Goal: Information Seeking & Learning: Find specific page/section

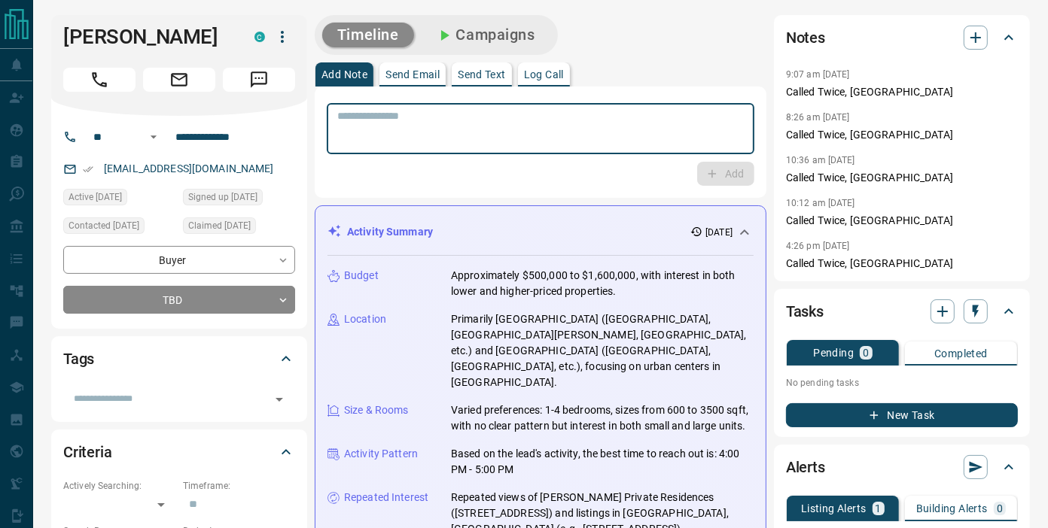
click at [576, 133] on textarea at bounding box center [540, 129] width 407 height 38
type textarea "**********"
click at [381, 117] on textarea "**********" at bounding box center [540, 129] width 407 height 38
type textarea "**********"
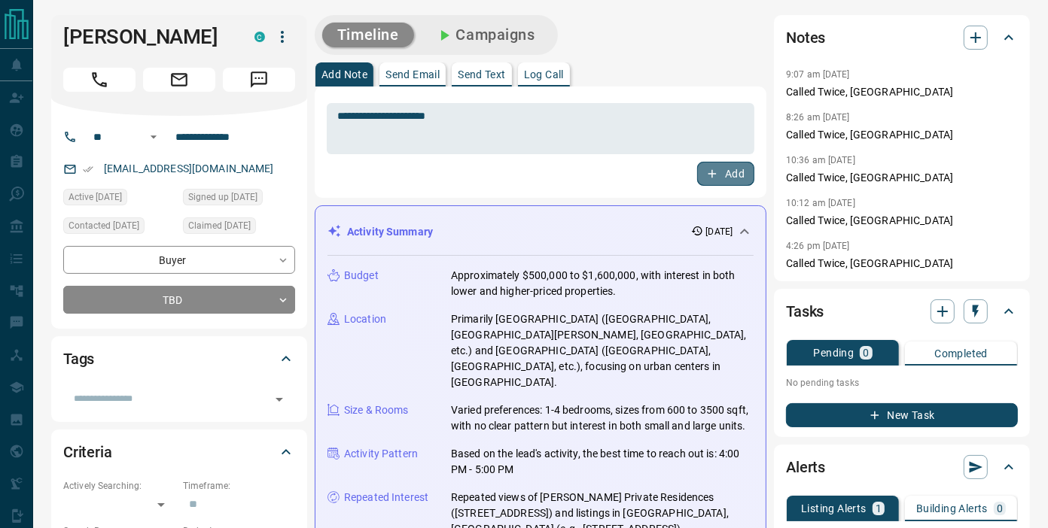
click at [740, 175] on button "Add" at bounding box center [725, 174] width 57 height 24
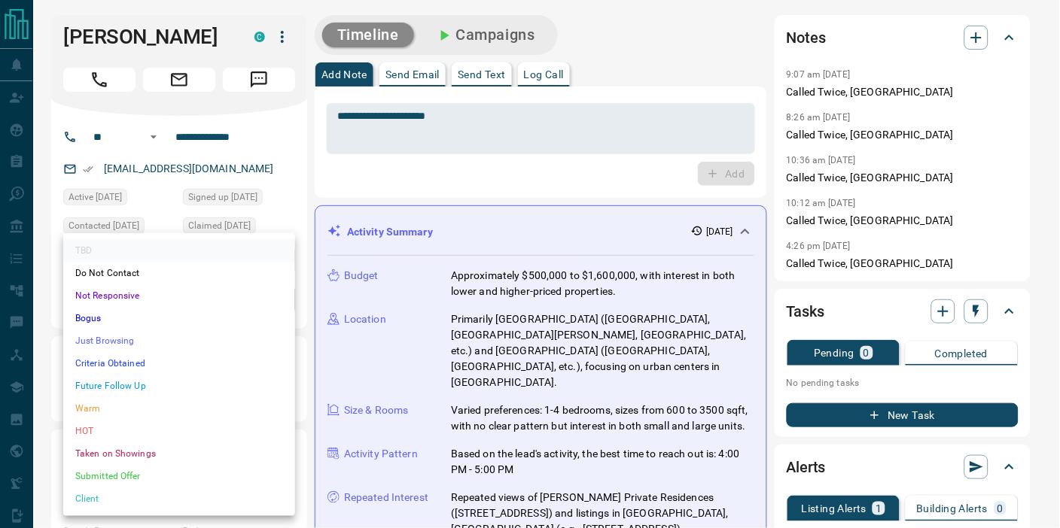
click at [193, 341] on li "Just Browsing" at bounding box center [179, 341] width 232 height 23
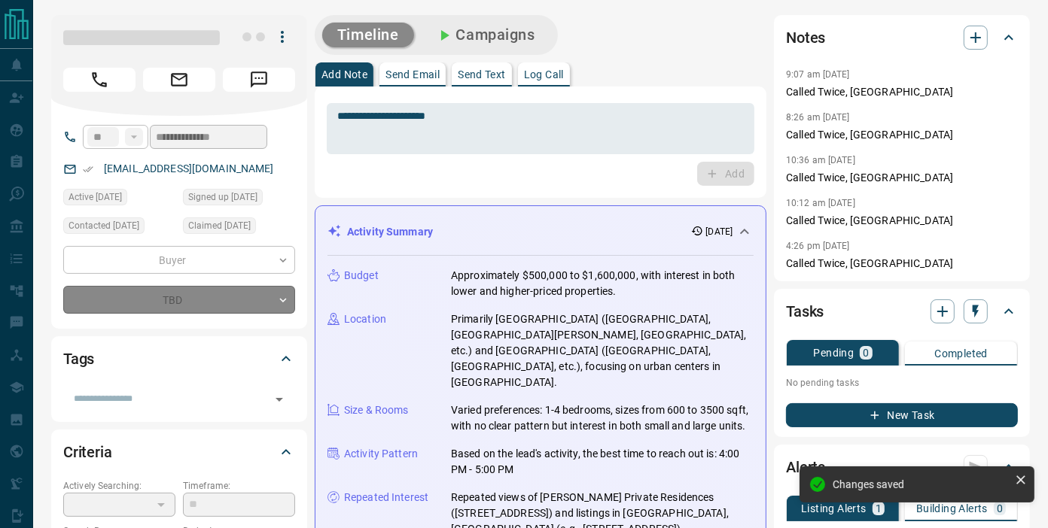
type input "*"
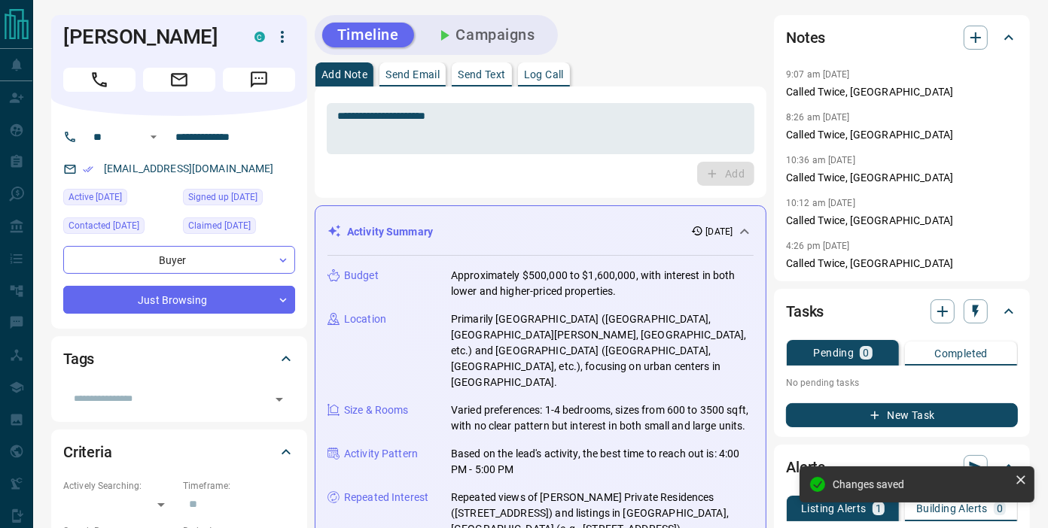
click at [559, 188] on div "**********" at bounding box center [541, 142] width 452 height 111
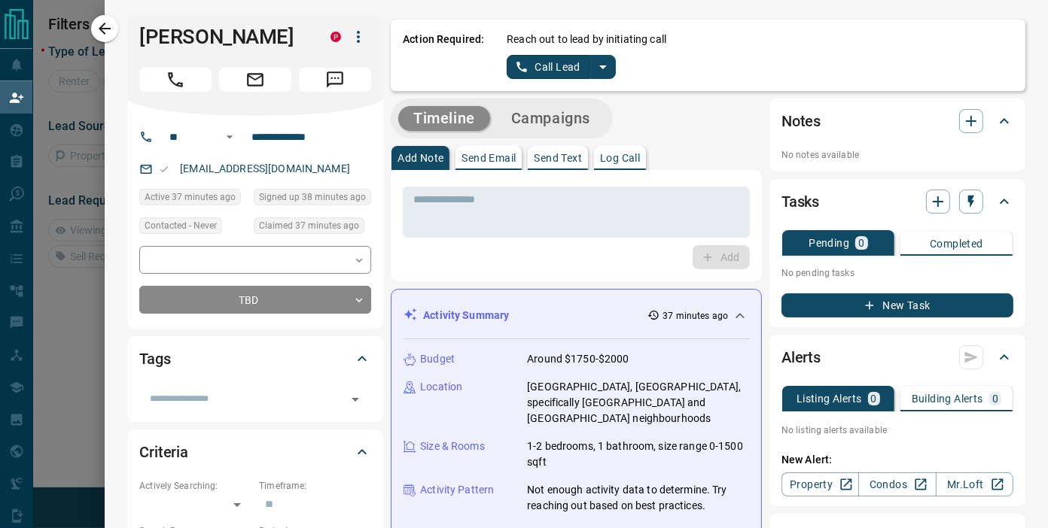
scroll to position [90, 725]
click at [594, 71] on icon "split button" at bounding box center [603, 67] width 18 height 18
click at [551, 114] on li "Log Manual Call" at bounding box center [561, 118] width 92 height 23
click at [550, 74] on button "Log Manual Call" at bounding box center [556, 67] width 99 height 24
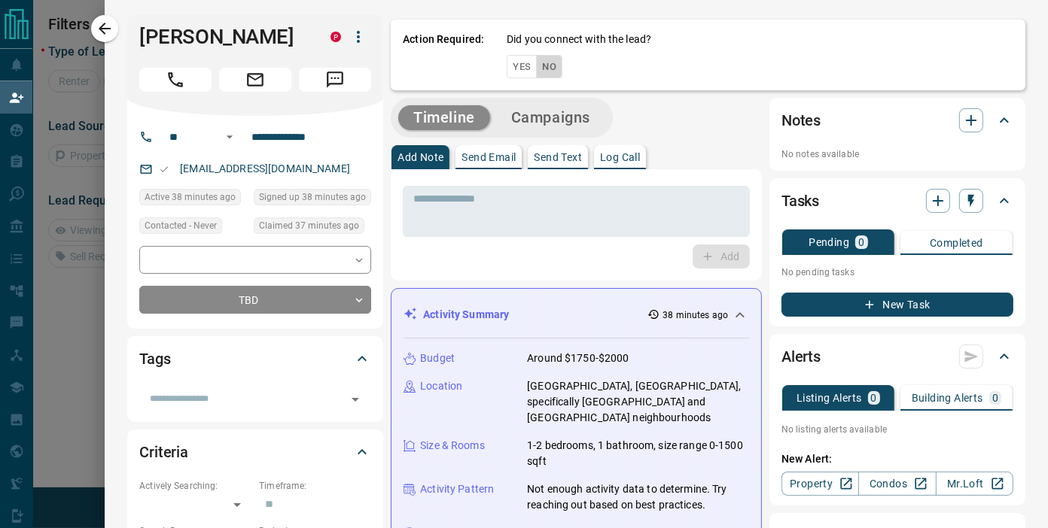
click at [538, 66] on button "No" at bounding box center [549, 66] width 26 height 23
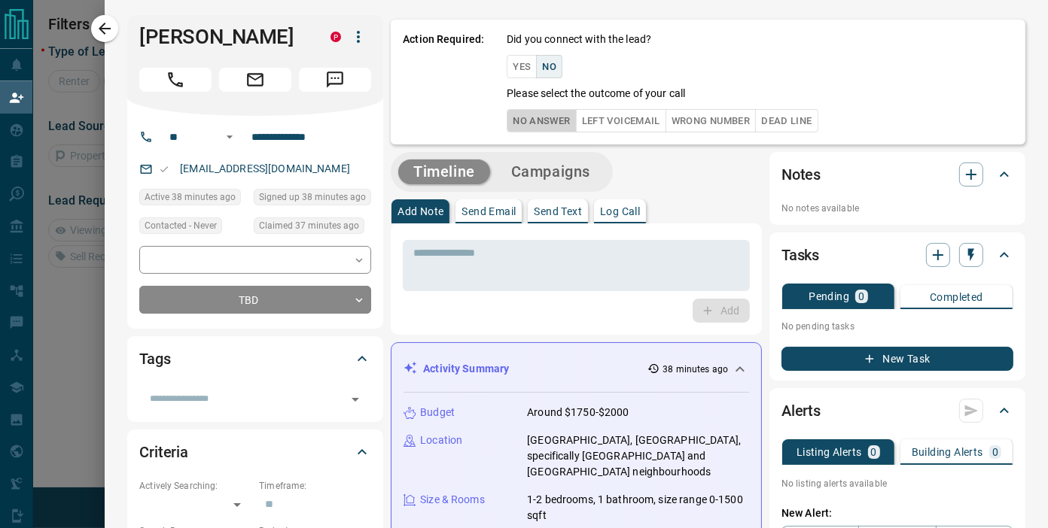
click at [528, 116] on button "No Answer" at bounding box center [541, 120] width 69 height 23
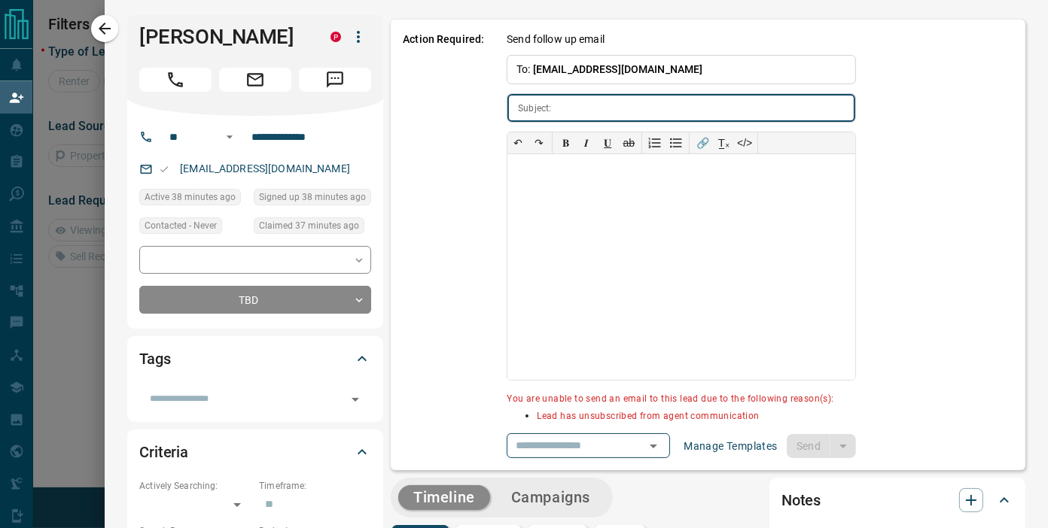
type input "**********"
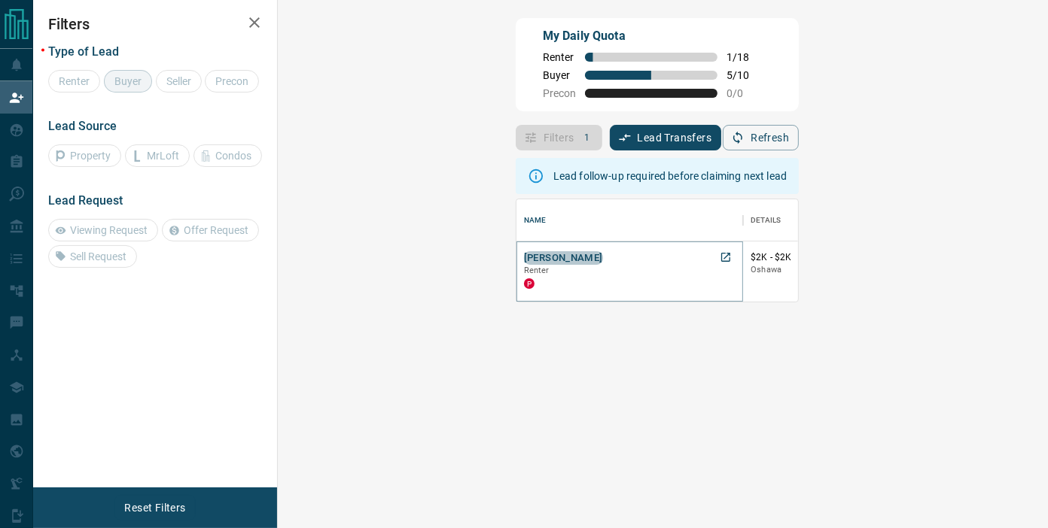
click at [524, 257] on button "[PERSON_NAME]" at bounding box center [563, 258] width 79 height 14
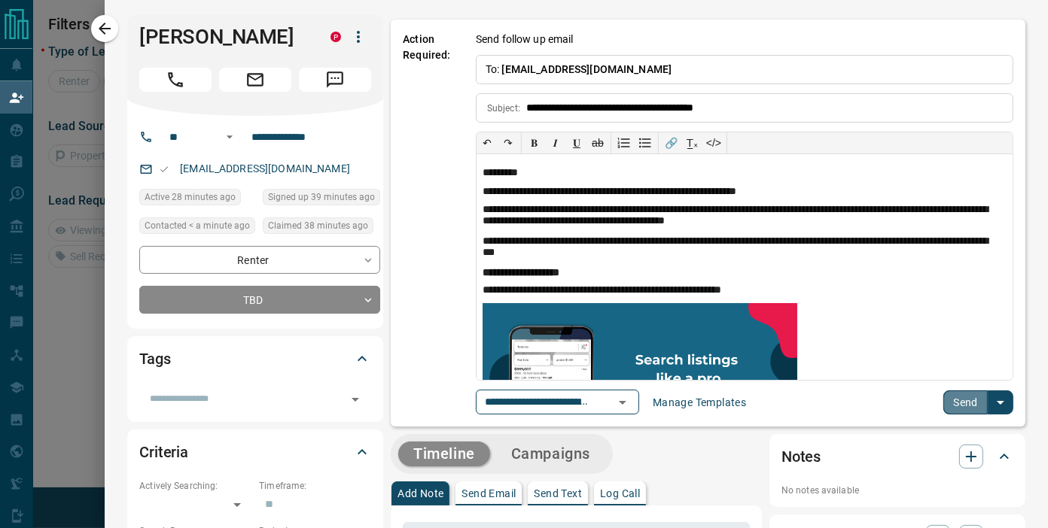
click at [950, 402] on button "Send" at bounding box center [965, 403] width 44 height 24
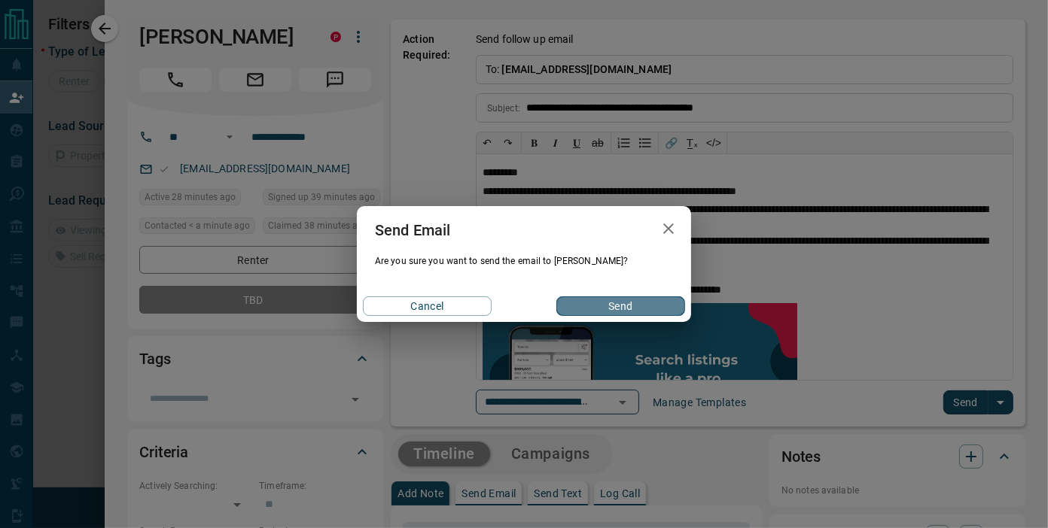
click at [661, 307] on button "Send" at bounding box center [620, 307] width 129 height 20
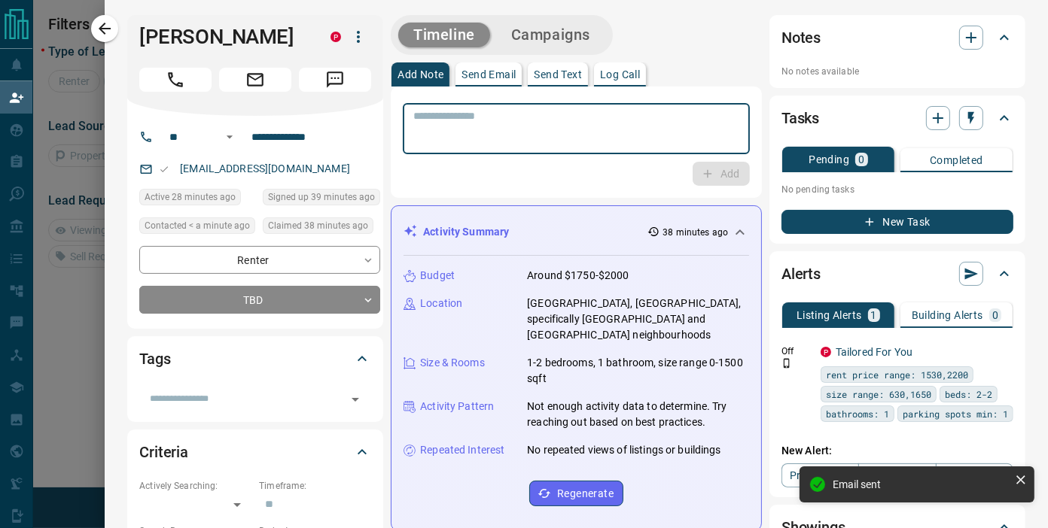
click at [577, 138] on textarea at bounding box center [576, 129] width 326 height 38
paste textarea "**********"
type textarea "**********"
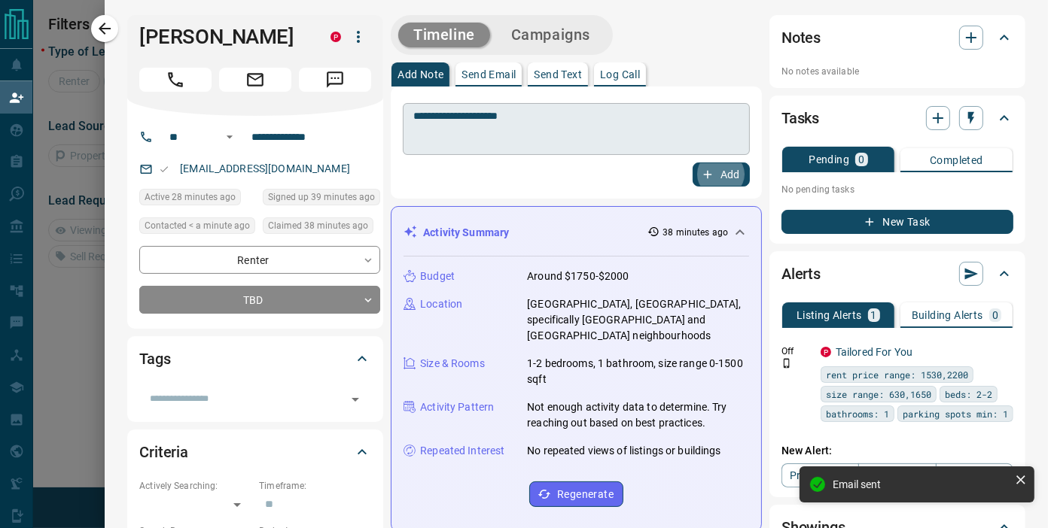
click at [693, 163] on button "Add" at bounding box center [721, 175] width 57 height 24
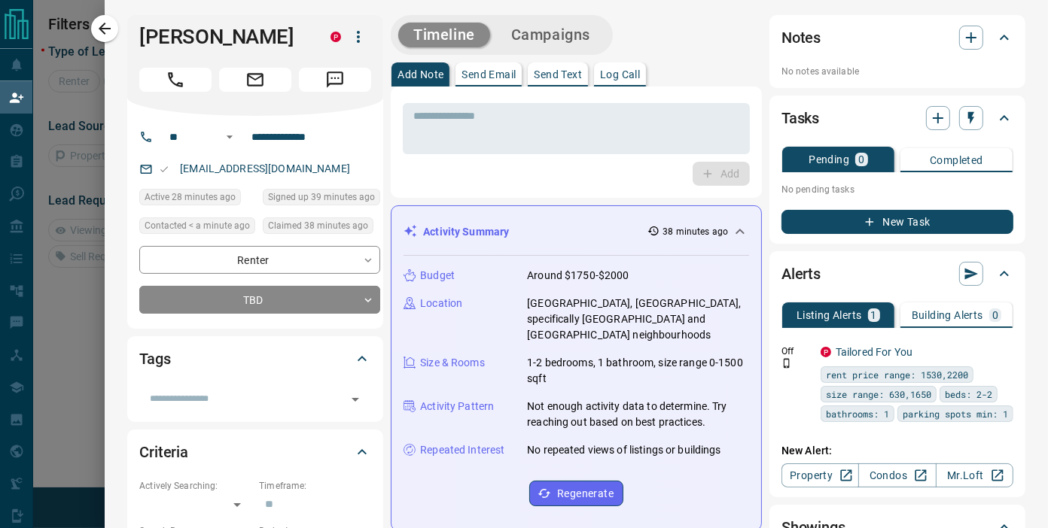
click at [510, 177] on div "Add" at bounding box center [576, 174] width 347 height 24
click at [521, 43] on button "Campaigns" at bounding box center [550, 35] width 109 height 25
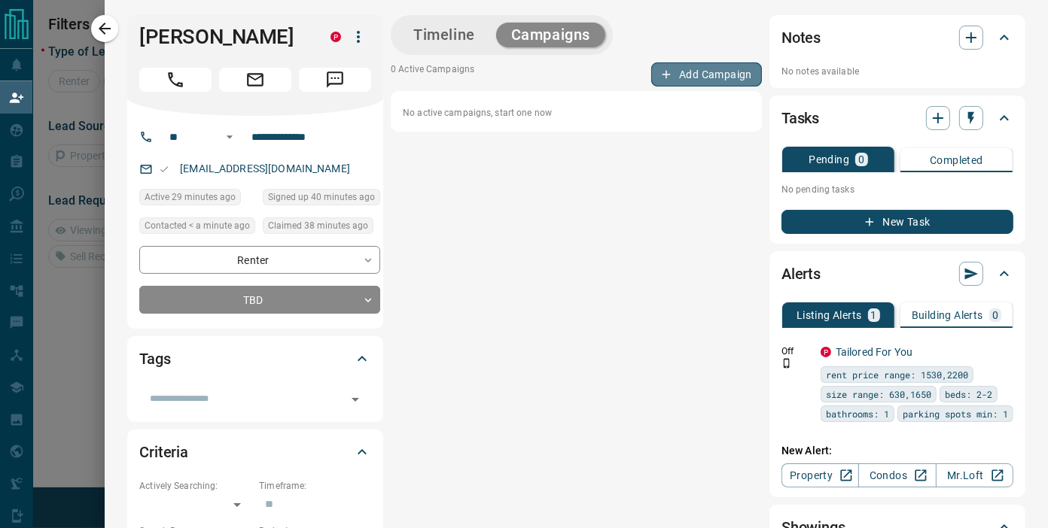
click at [671, 83] on button "Add Campaign" at bounding box center [706, 74] width 111 height 24
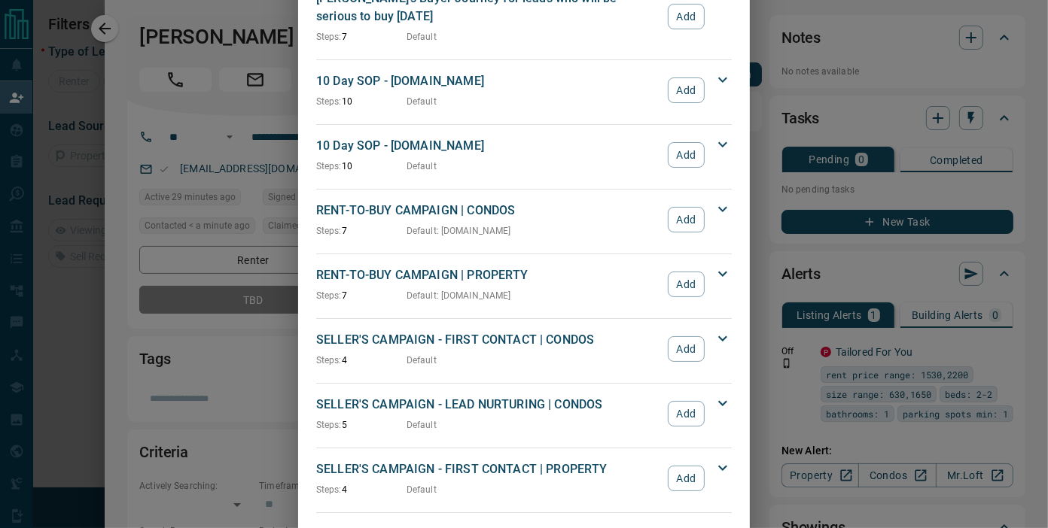
scroll to position [1291, 0]
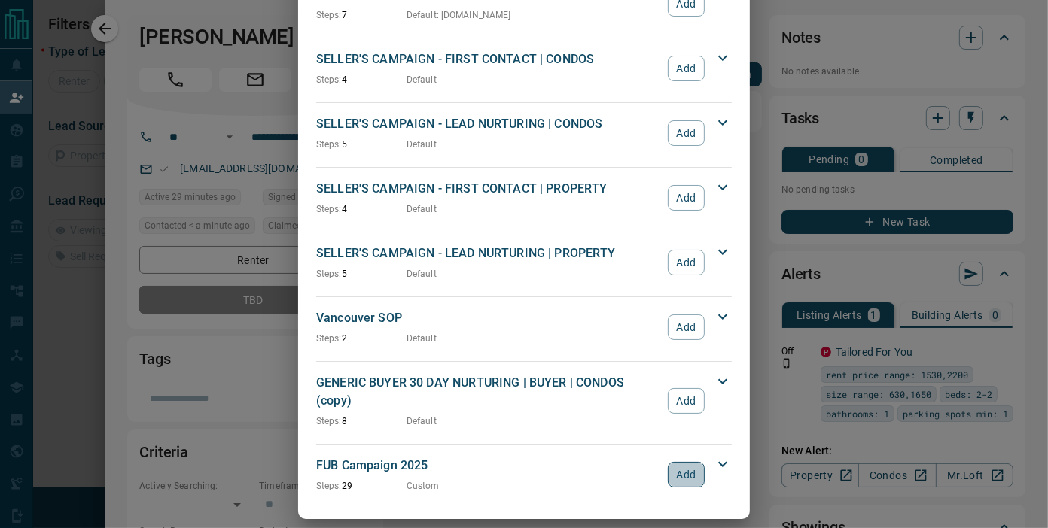
click at [680, 462] on button "Add" at bounding box center [686, 475] width 37 height 26
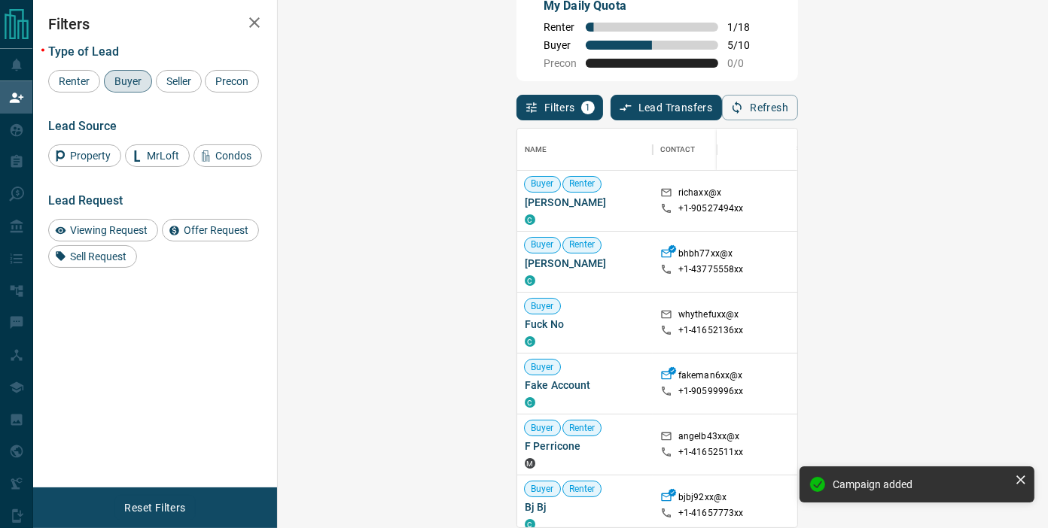
scroll to position [0, 0]
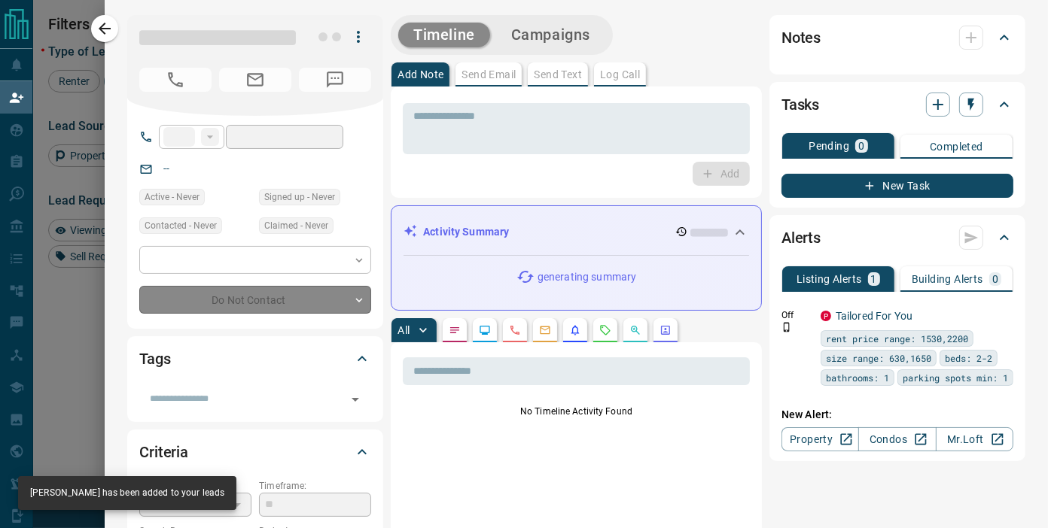
type input "**"
type input "**********"
type input "**"
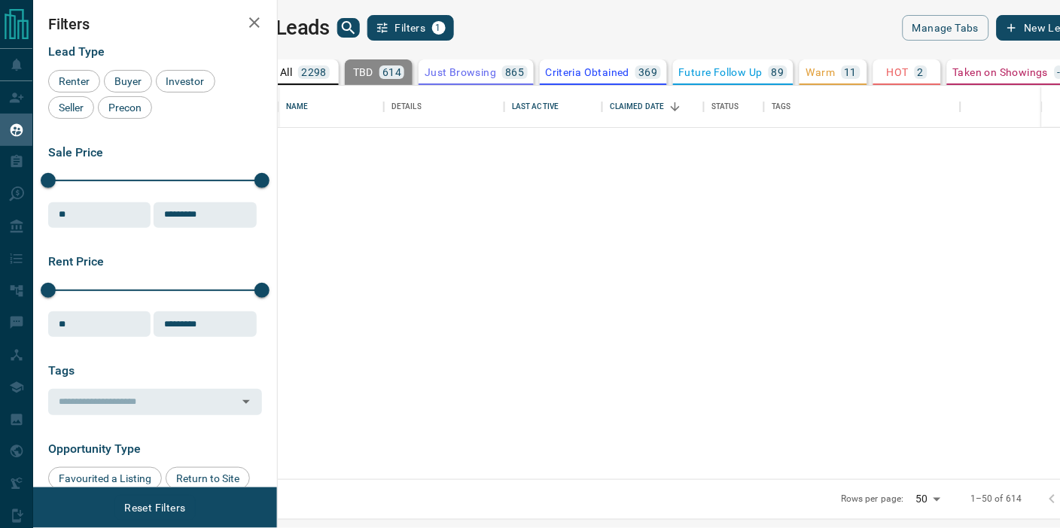
scroll to position [380, 763]
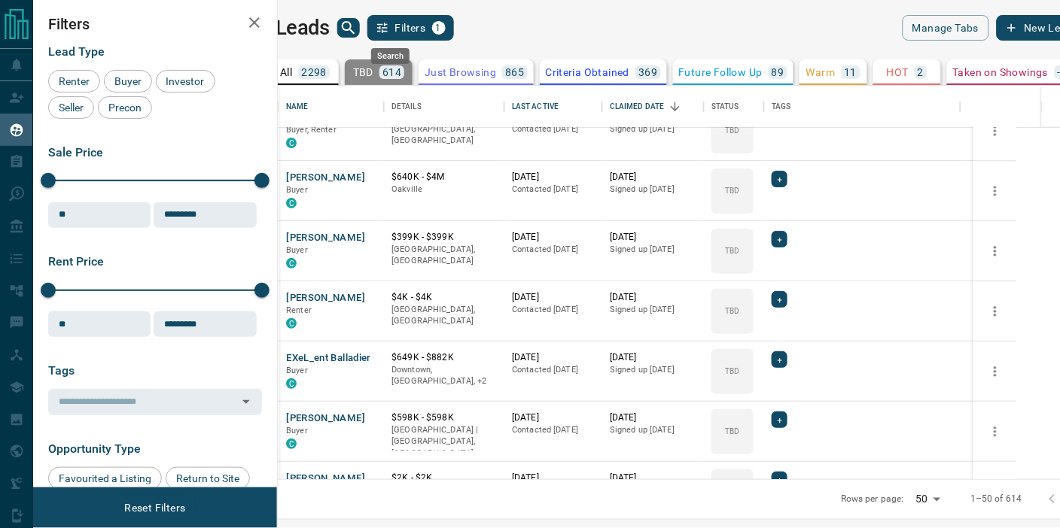
click at [358, 25] on icon "search button" at bounding box center [349, 28] width 18 height 18
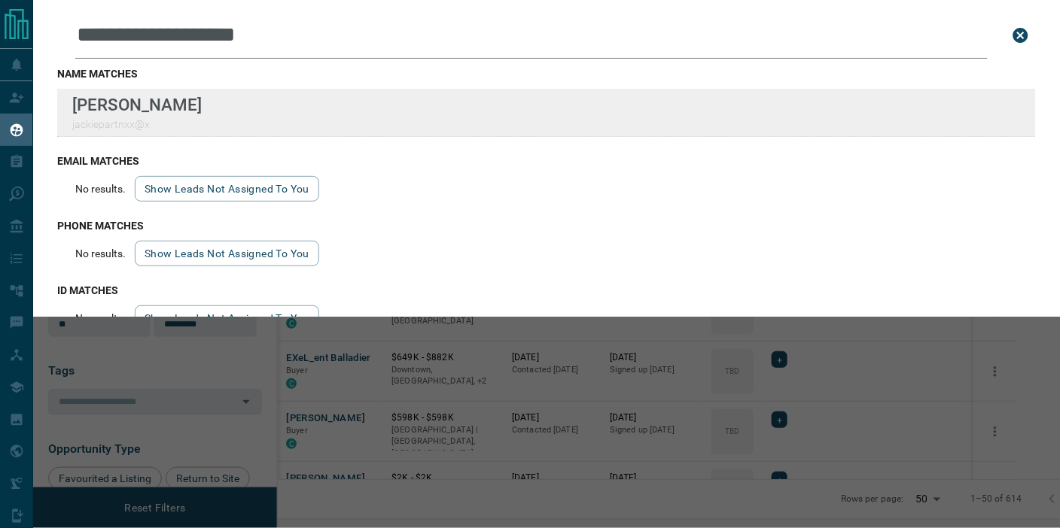
type input "**********"
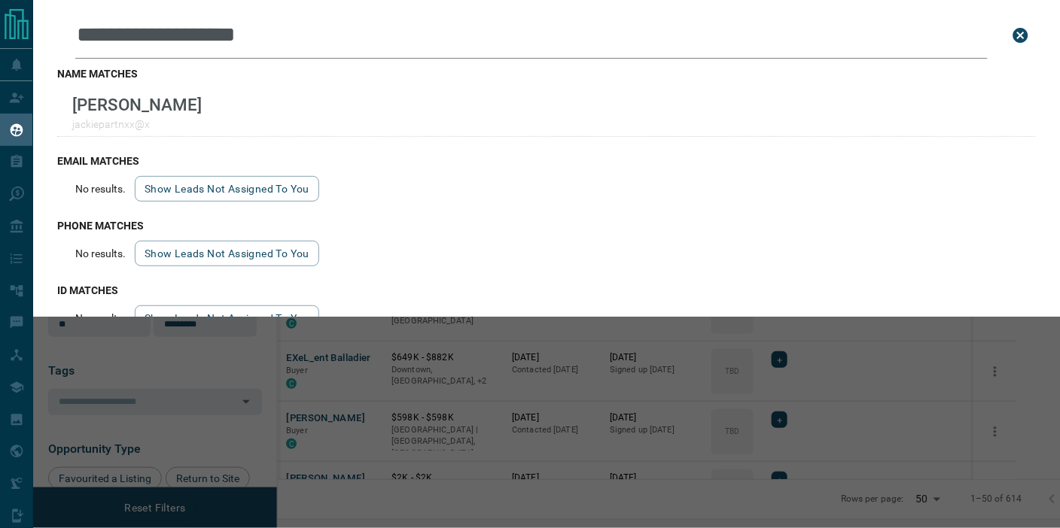
click at [550, 439] on div "**********" at bounding box center [563, 264] width 1060 height 528
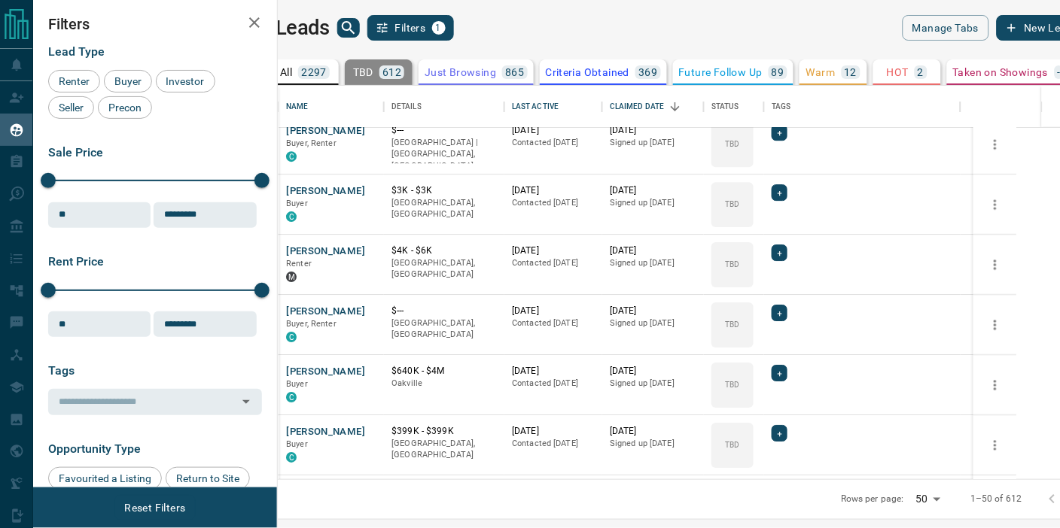
scroll to position [917, 0]
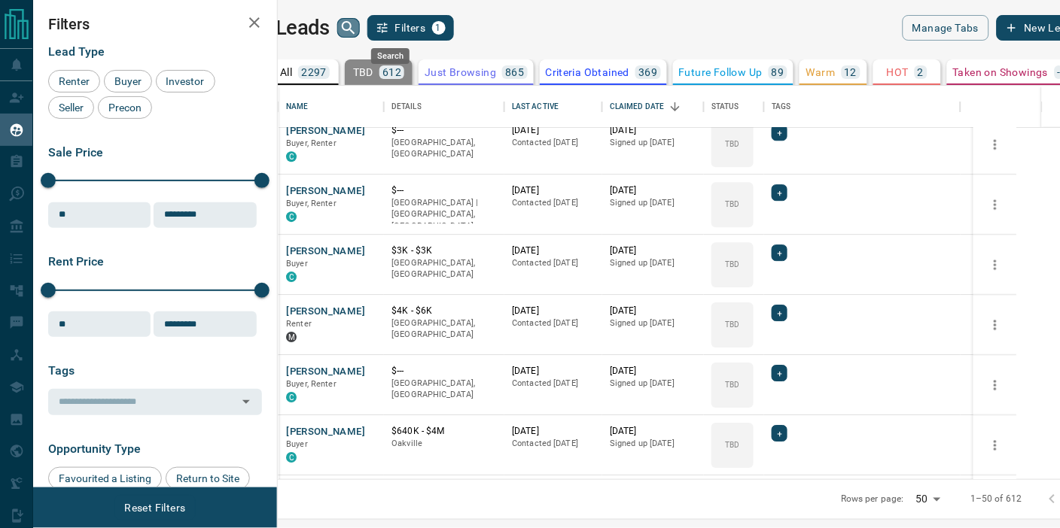
click at [358, 26] on icon "search button" at bounding box center [349, 28] width 18 height 18
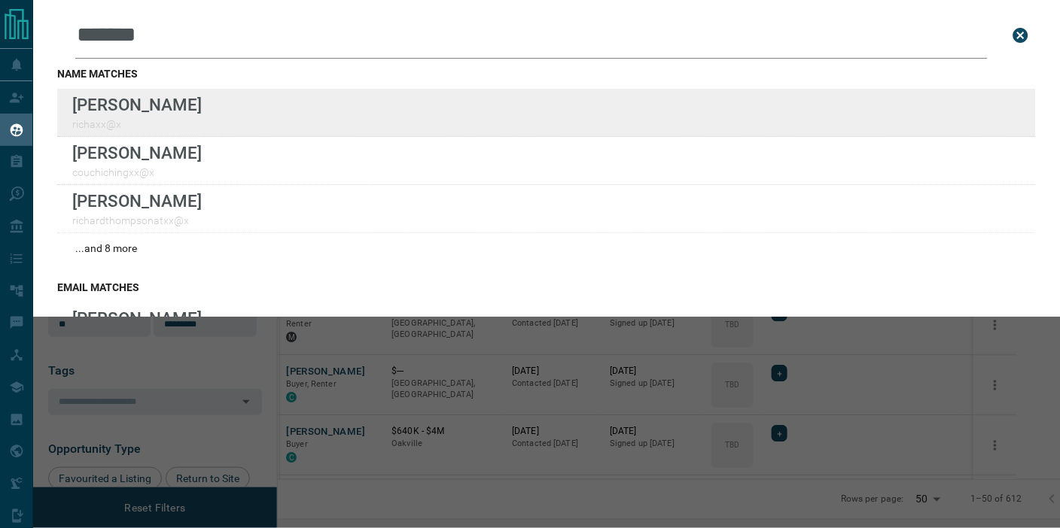
type input "*******"
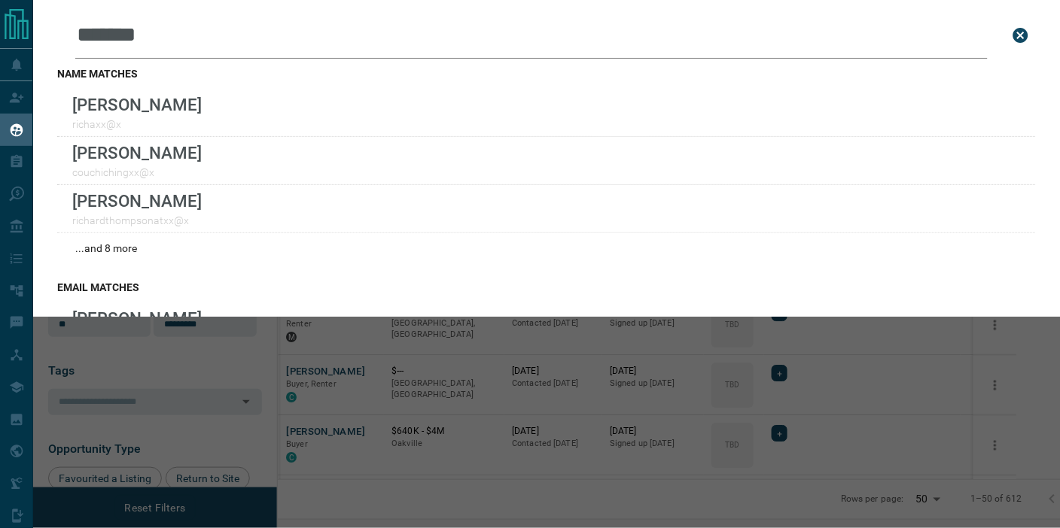
click at [420, 352] on div "Leads Search Bar ******* Search for a lead by name, email, phone, or id name ma…" at bounding box center [563, 264] width 1060 height 528
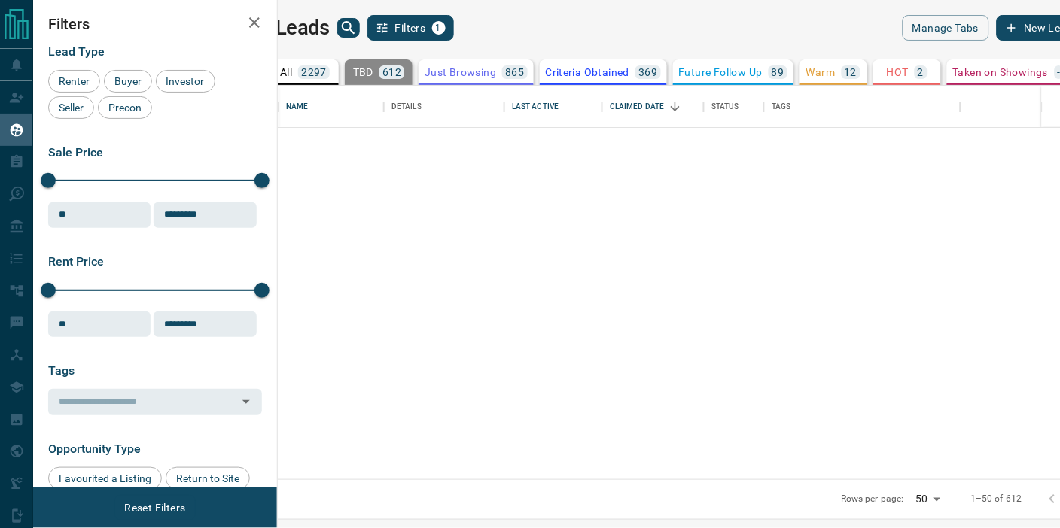
scroll to position [0, 0]
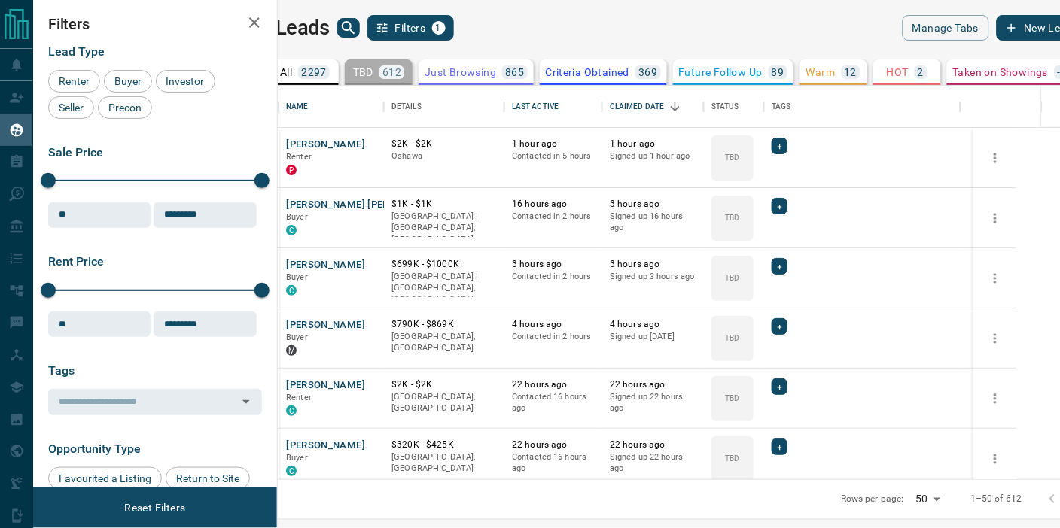
click at [373, 72] on p "TBD" at bounding box center [363, 72] width 20 height 11
click at [339, 70] on button "All 2297" at bounding box center [305, 72] width 68 height 26
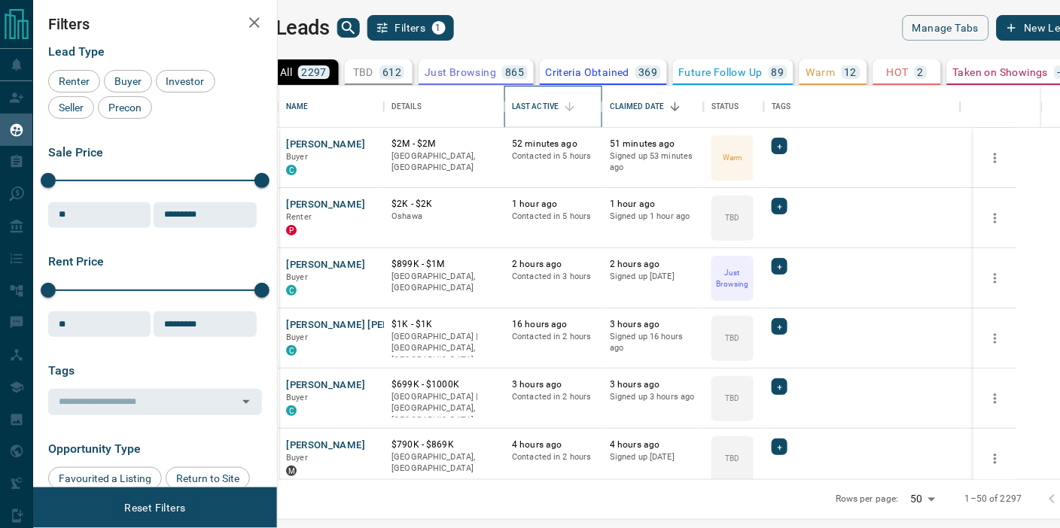
click at [559, 103] on div "Last Active" at bounding box center [535, 107] width 47 height 42
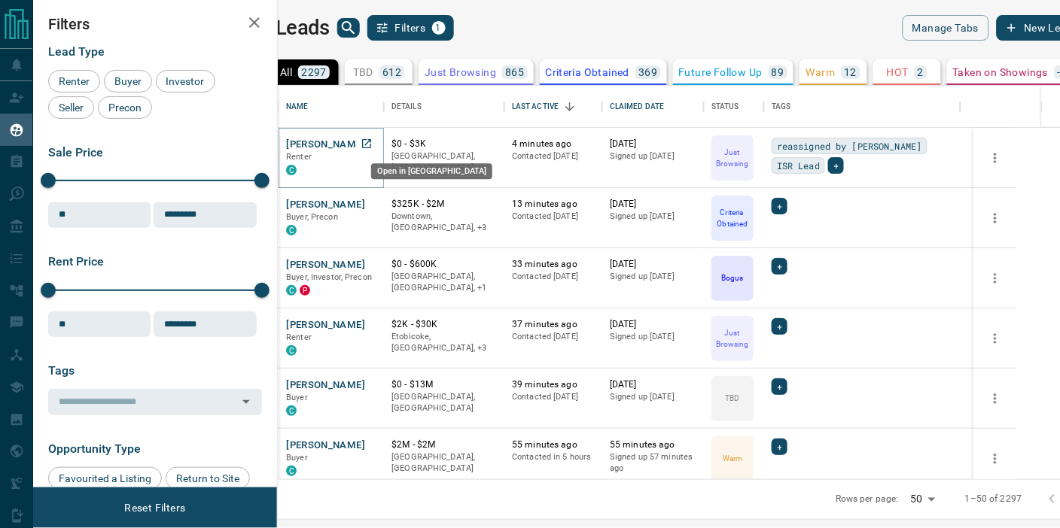
click at [373, 145] on icon "Open in New Tab" at bounding box center [367, 144] width 12 height 12
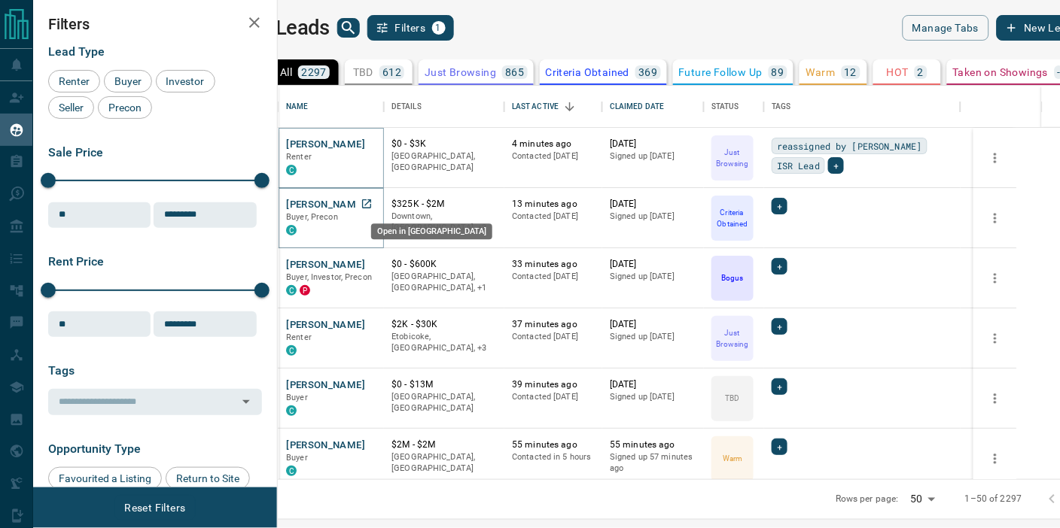
click at [373, 202] on icon "Open in New Tab" at bounding box center [367, 204] width 12 height 12
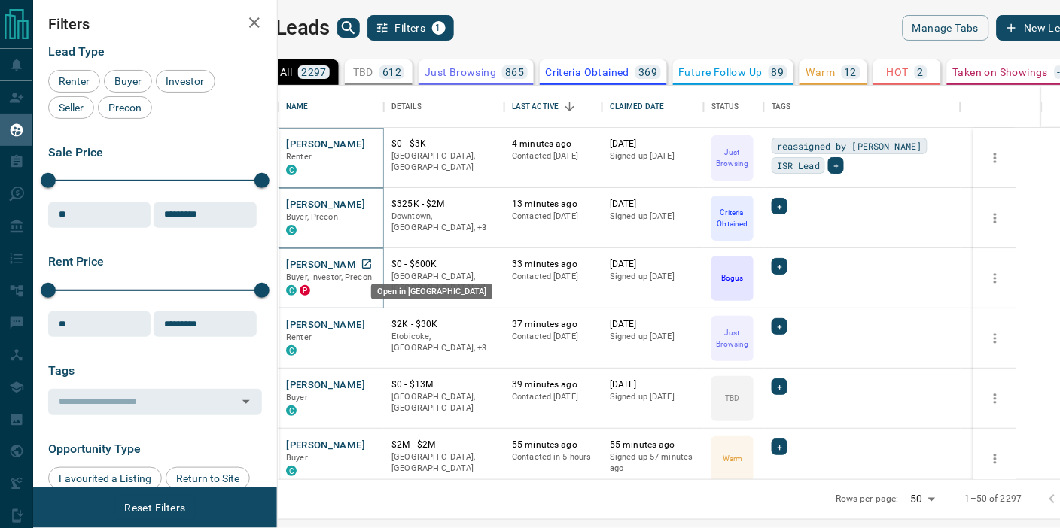
click at [371, 261] on icon "Open in New Tab" at bounding box center [366, 264] width 9 height 9
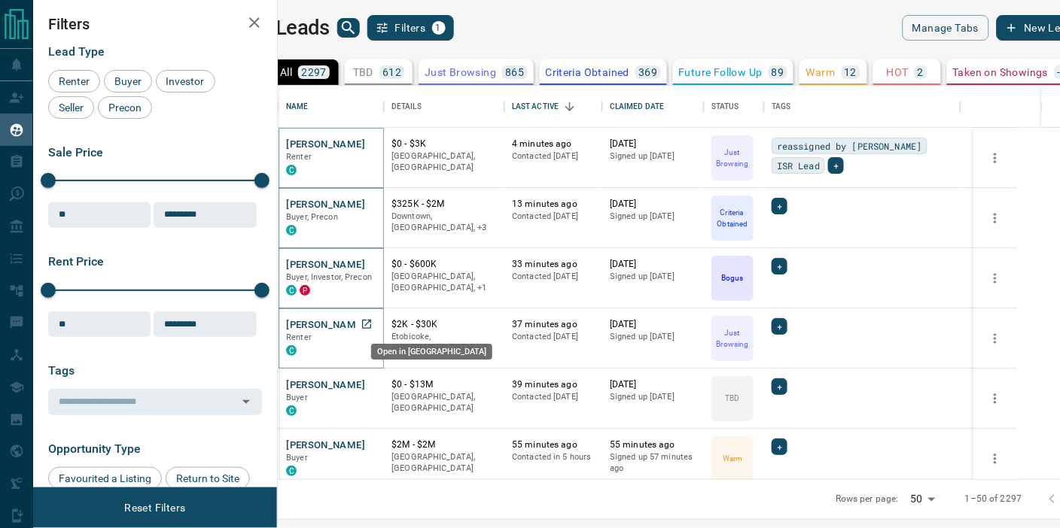
click at [373, 324] on icon "Open in New Tab" at bounding box center [367, 324] width 12 height 12
click at [373, 385] on icon "Open in New Tab" at bounding box center [367, 385] width 12 height 12
click at [371, 444] on icon "Open in New Tab" at bounding box center [366, 444] width 9 height 9
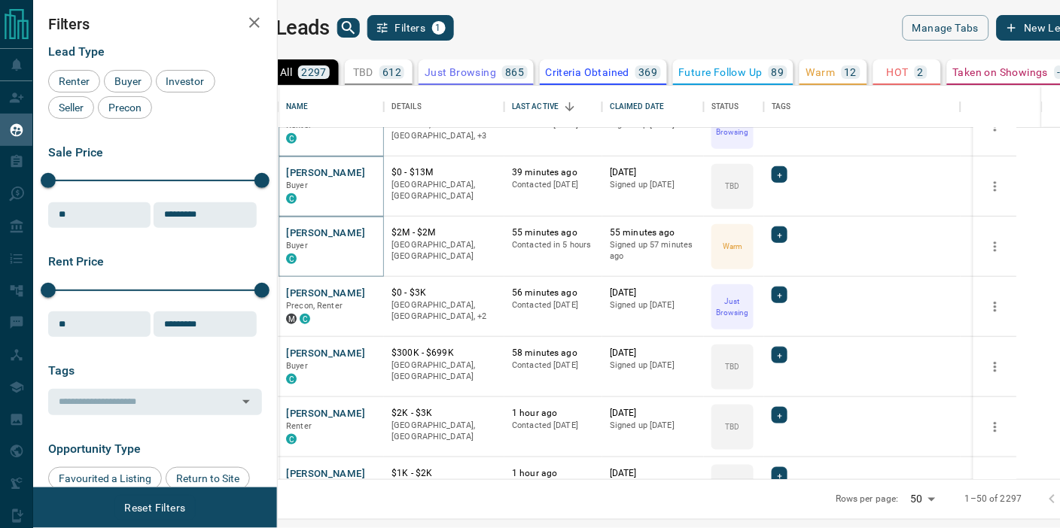
scroll to position [251, 0]
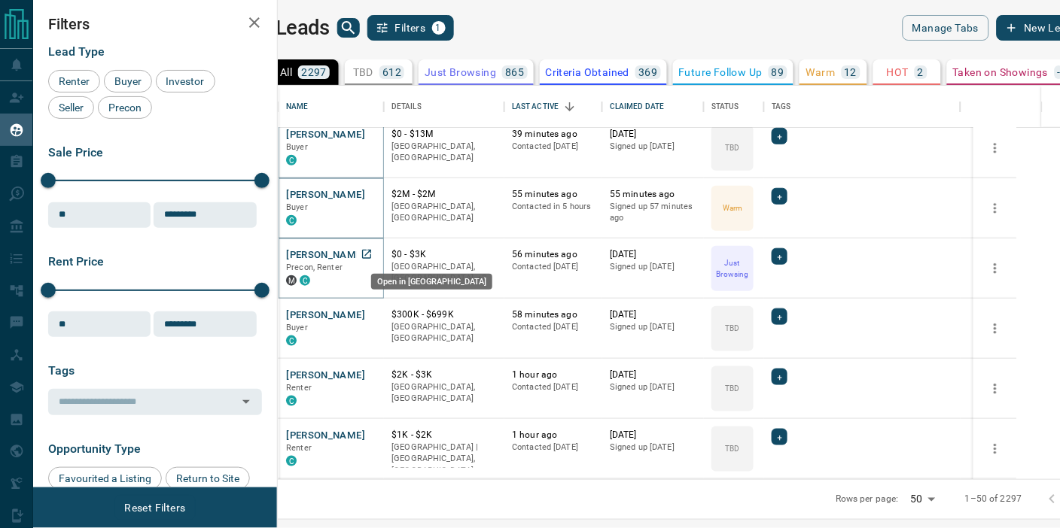
click at [373, 252] on icon "Open in New Tab" at bounding box center [367, 254] width 12 height 12
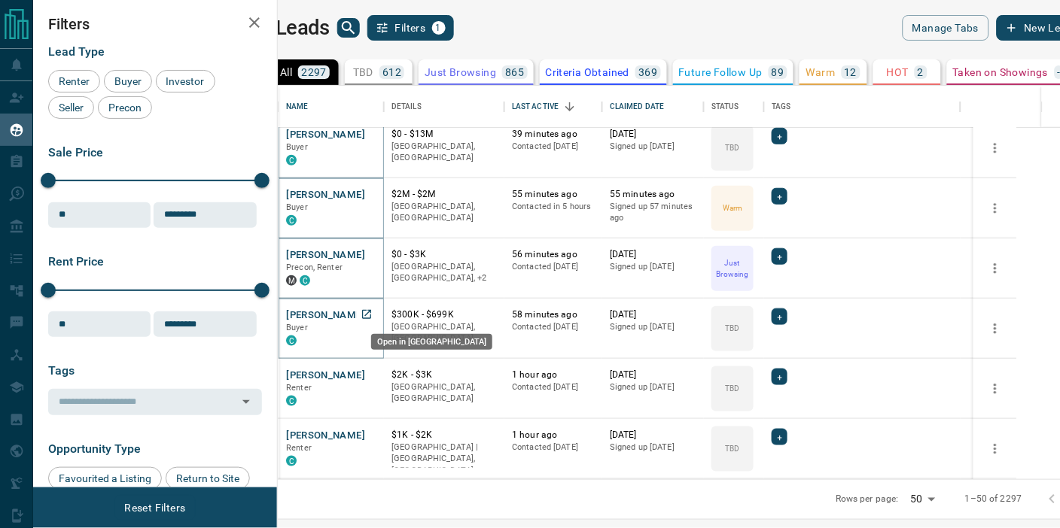
click at [371, 315] on icon "Open in New Tab" at bounding box center [366, 314] width 9 height 9
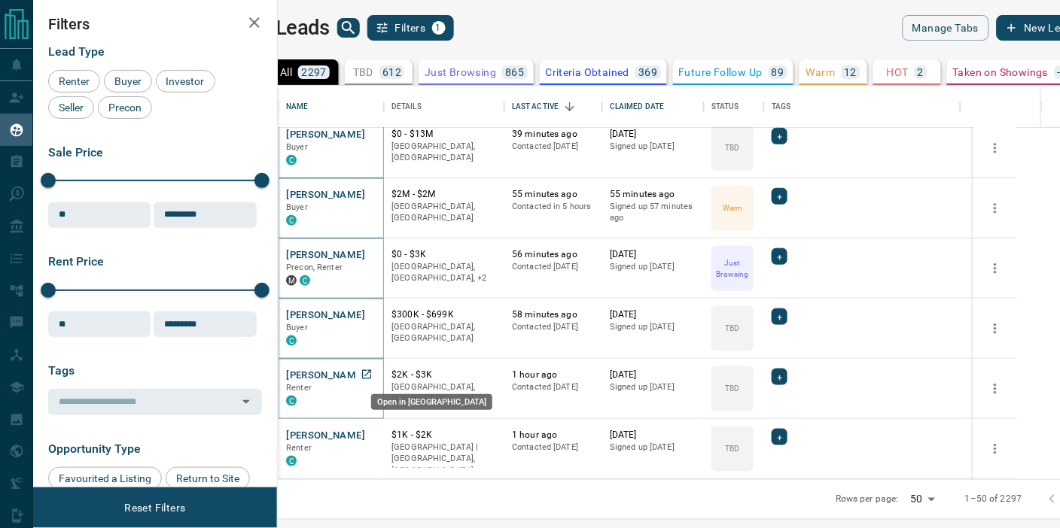
click at [373, 372] on icon "Open in New Tab" at bounding box center [367, 375] width 12 height 12
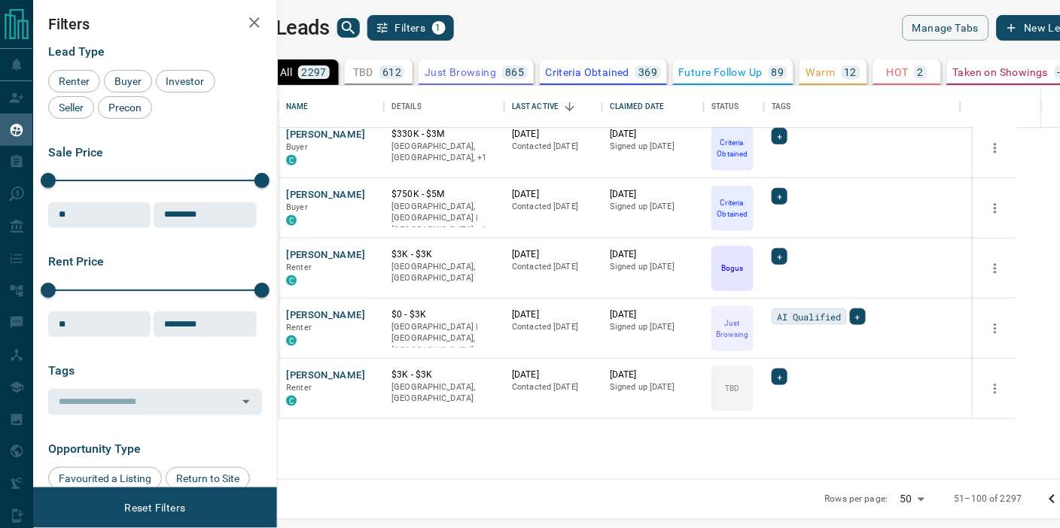
scroll to position [0, 0]
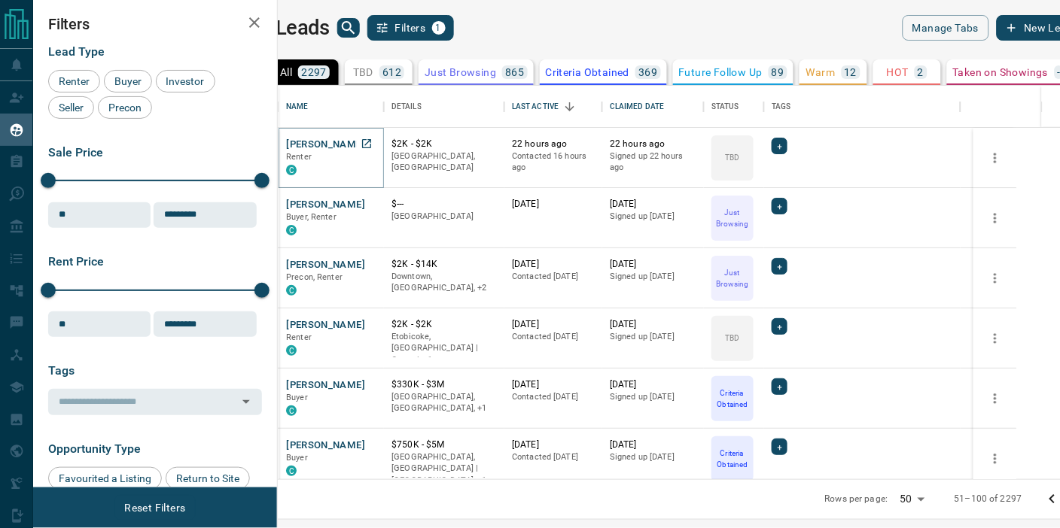
click at [373, 144] on icon "Open in New Tab" at bounding box center [367, 144] width 12 height 12
click at [373, 205] on icon "Open in New Tab" at bounding box center [367, 204] width 12 height 12
click at [373, 265] on icon "Open in New Tab" at bounding box center [367, 264] width 12 height 12
click at [373, 325] on icon "Open in New Tab" at bounding box center [367, 324] width 12 height 12
click at [373, 382] on icon "Open in New Tab" at bounding box center [367, 385] width 12 height 12
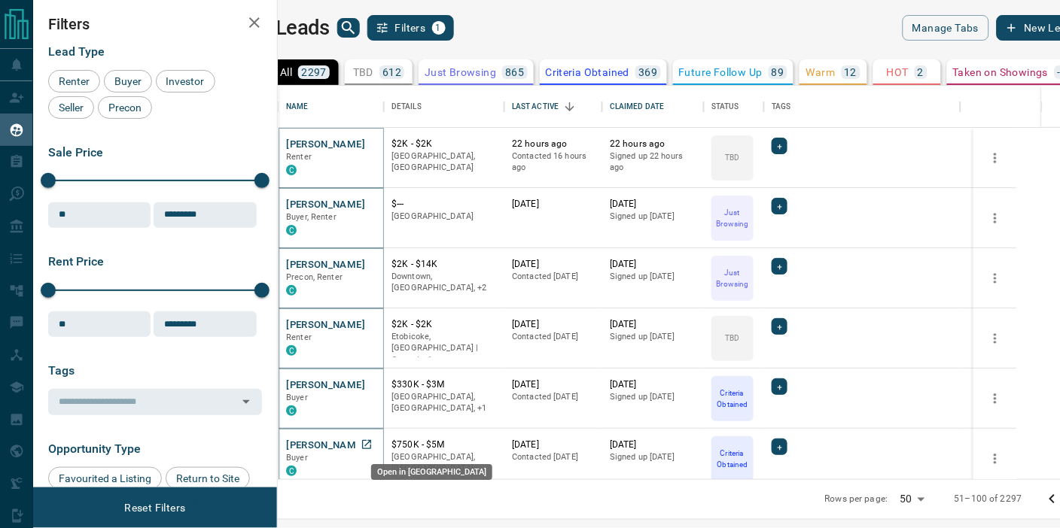
click at [373, 442] on icon "Open in New Tab" at bounding box center [367, 445] width 12 height 12
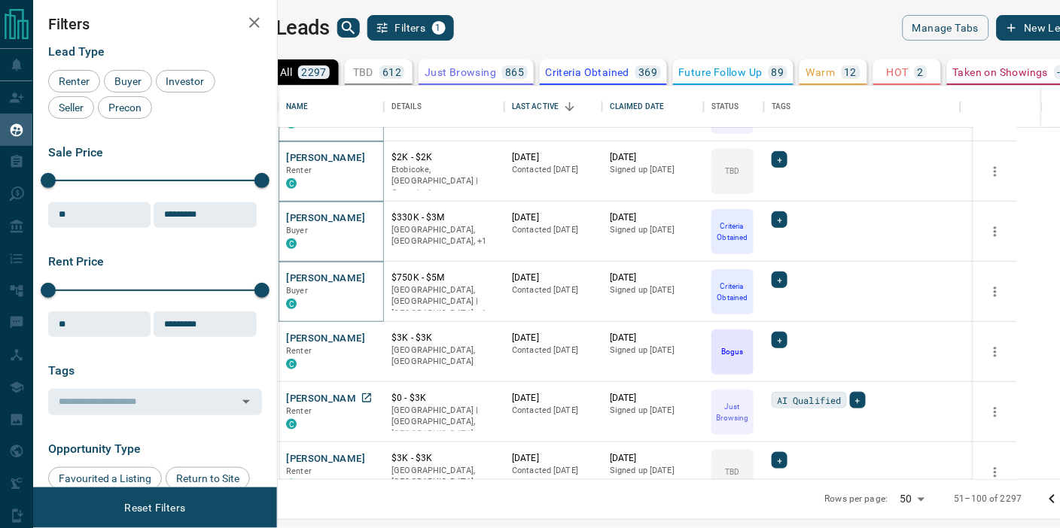
scroll to position [251, 0]
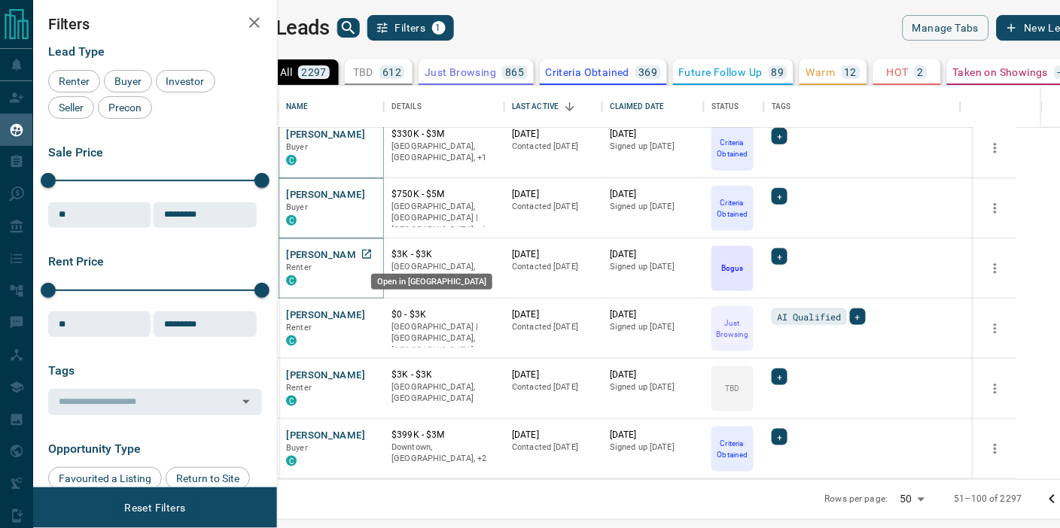
click at [373, 254] on icon "Open in New Tab" at bounding box center [367, 254] width 12 height 12
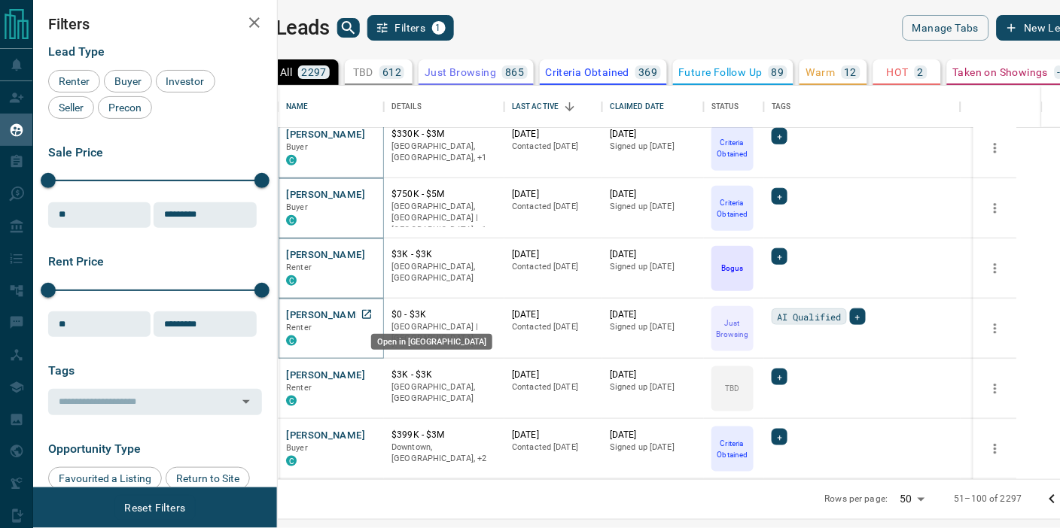
click at [373, 313] on icon "Open in New Tab" at bounding box center [367, 315] width 12 height 12
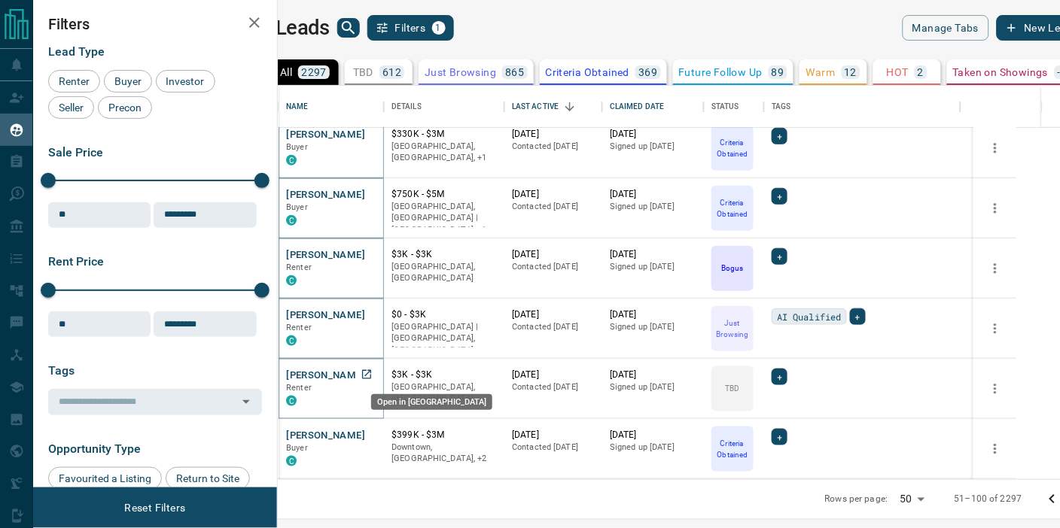
click at [373, 371] on icon "Open in New Tab" at bounding box center [367, 375] width 12 height 12
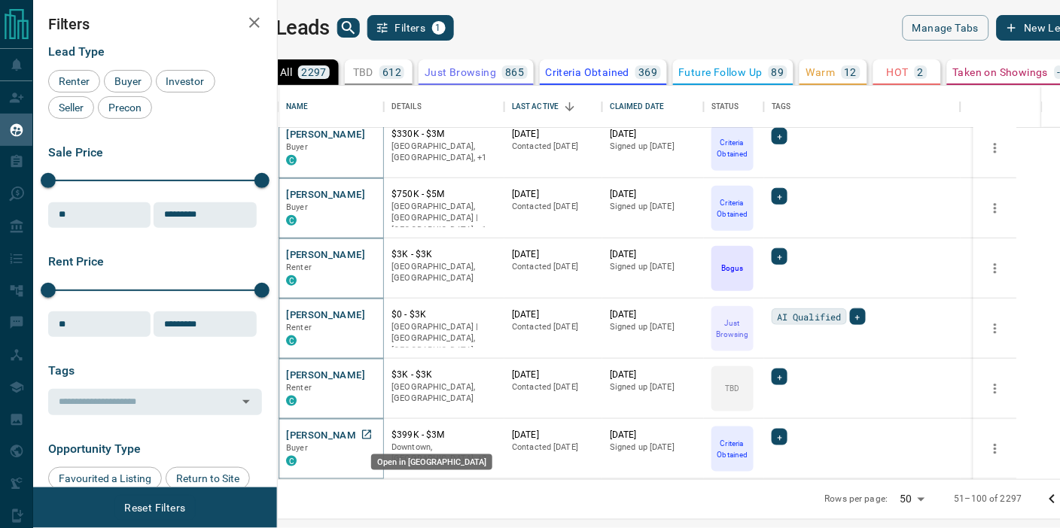
click at [371, 431] on icon "Open in New Tab" at bounding box center [366, 435] width 9 height 9
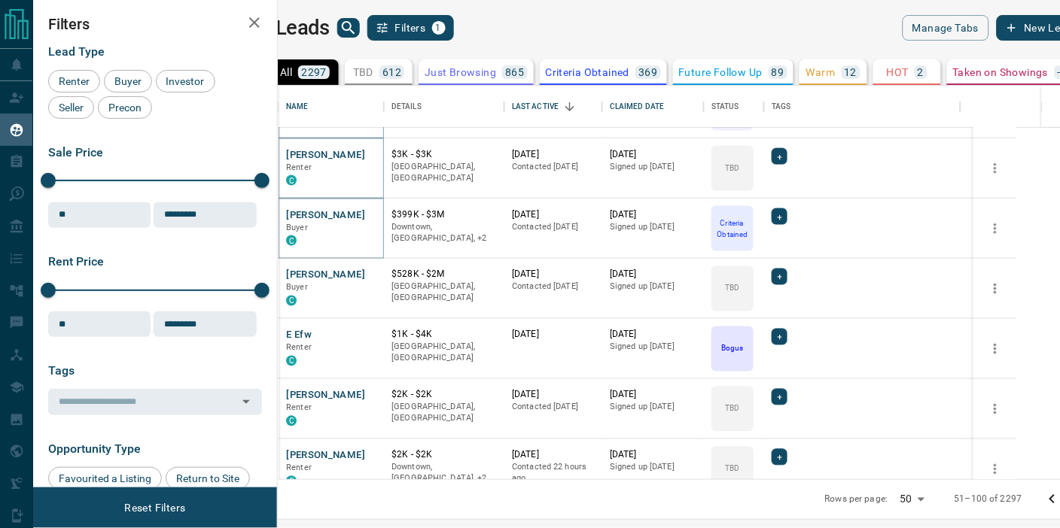
scroll to position [501, 0]
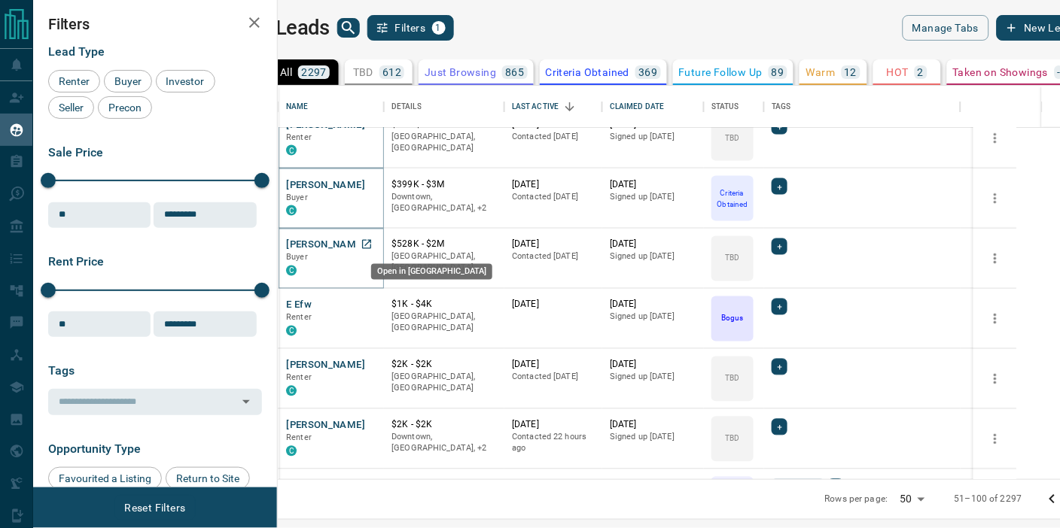
click at [373, 244] on icon "Open in New Tab" at bounding box center [367, 245] width 12 height 12
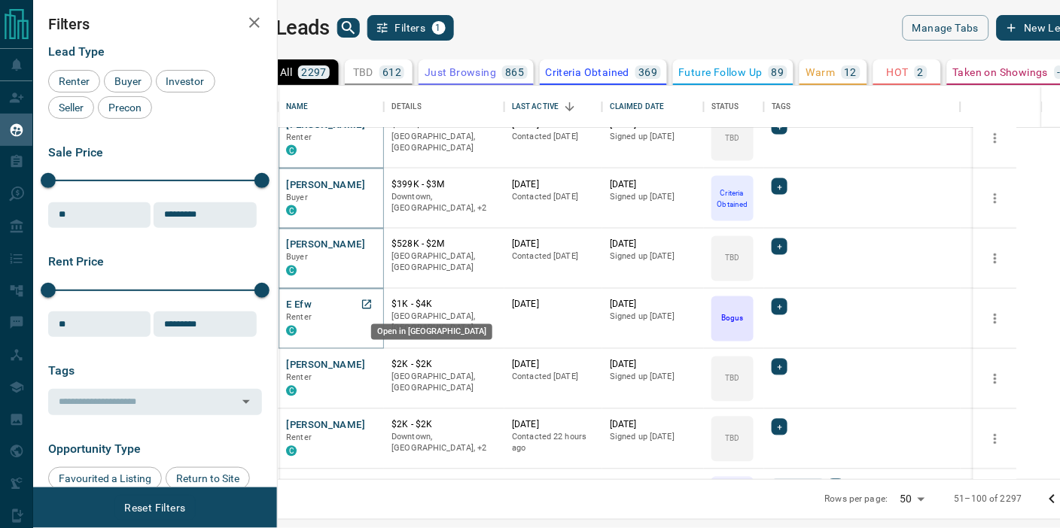
click at [373, 303] on icon "Open in New Tab" at bounding box center [367, 305] width 12 height 12
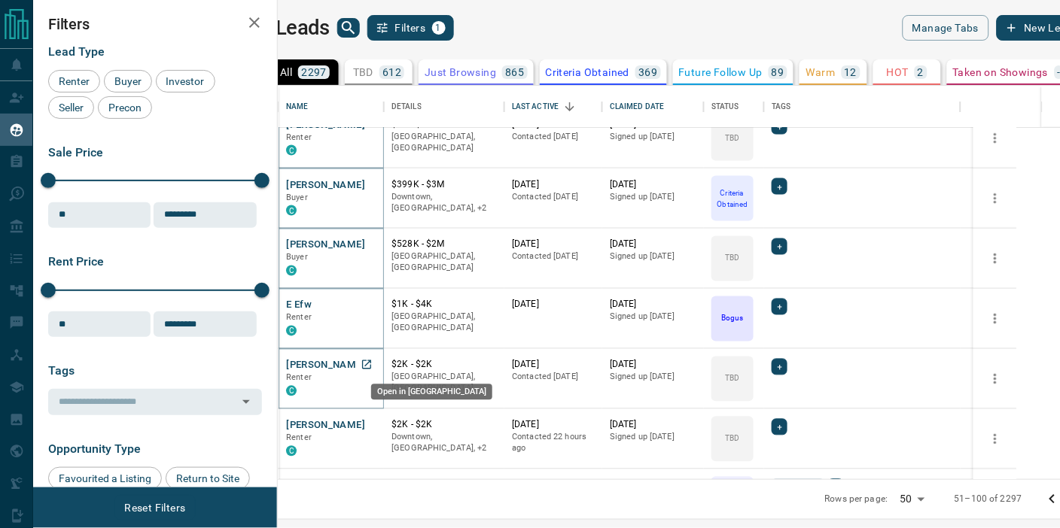
click at [373, 365] on icon "Open in New Tab" at bounding box center [367, 365] width 12 height 12
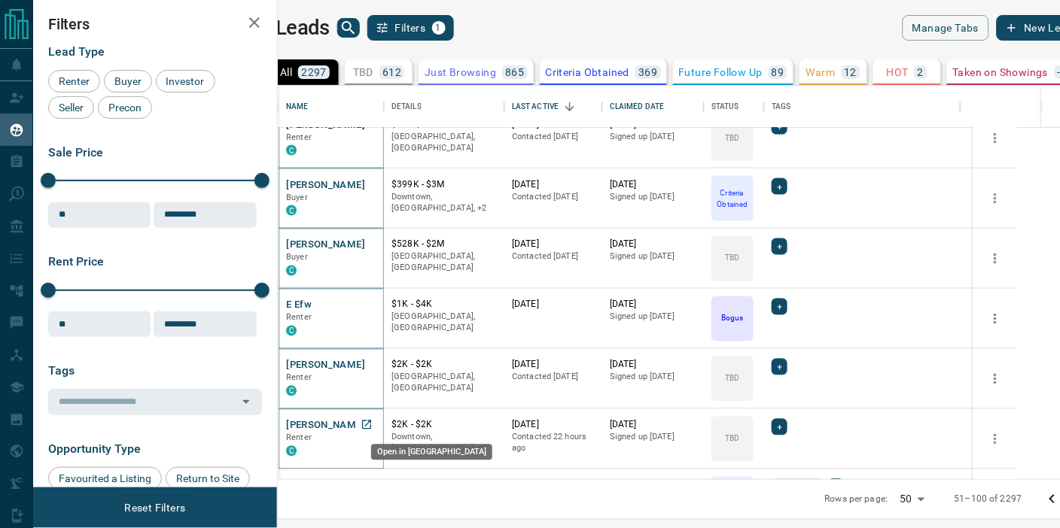
click at [373, 423] on icon "Open in New Tab" at bounding box center [367, 425] width 12 height 12
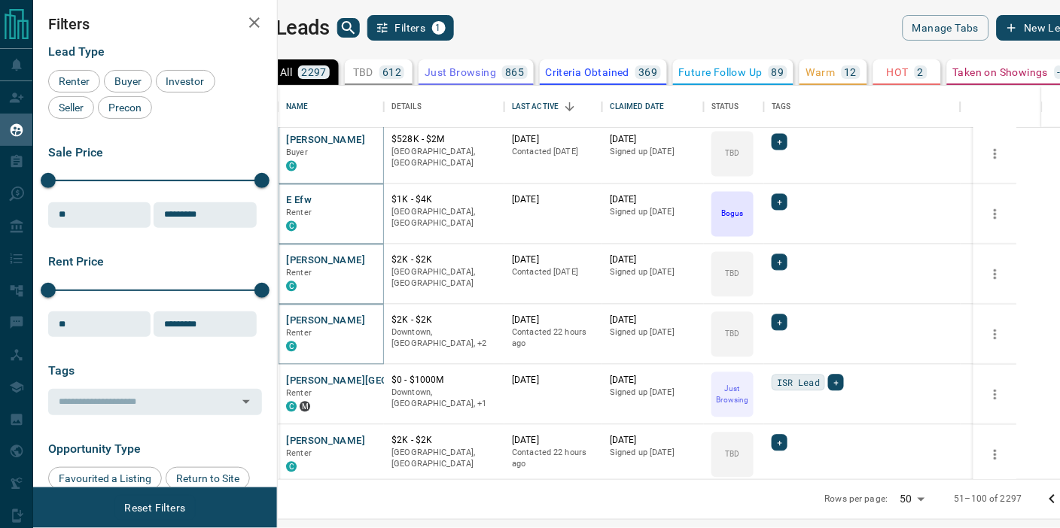
scroll to position [669, 0]
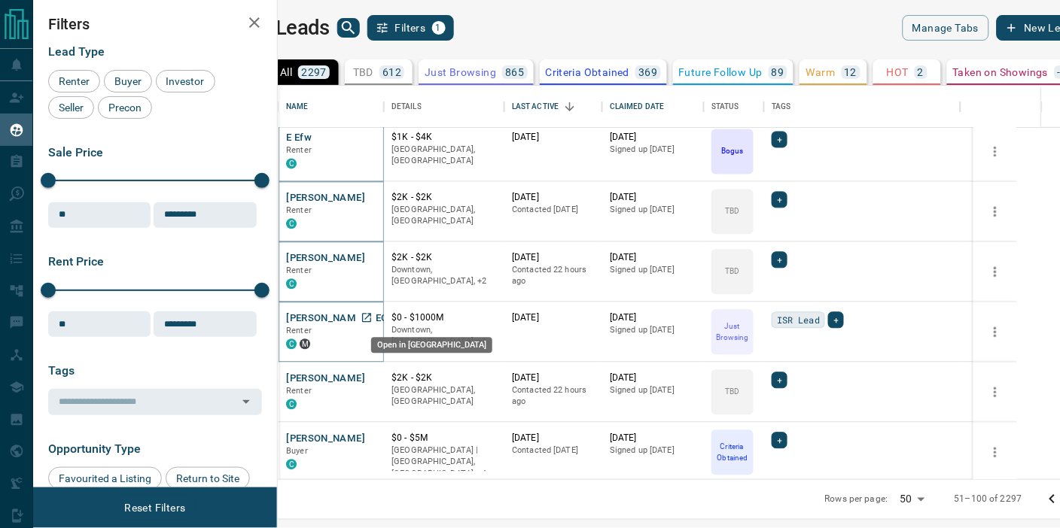
click at [371, 314] on icon "Open in New Tab" at bounding box center [366, 318] width 9 height 9
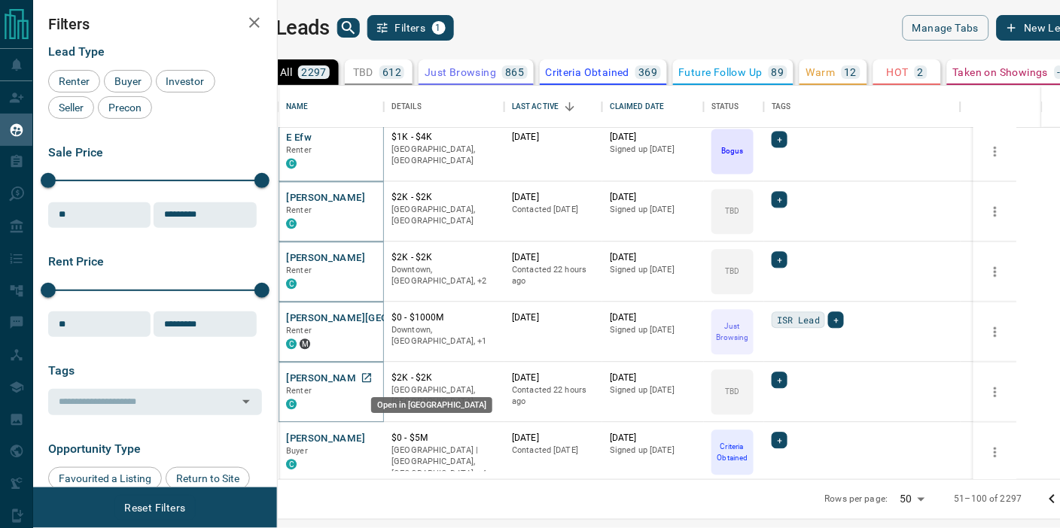
click at [373, 376] on icon "Open in New Tab" at bounding box center [367, 379] width 12 height 12
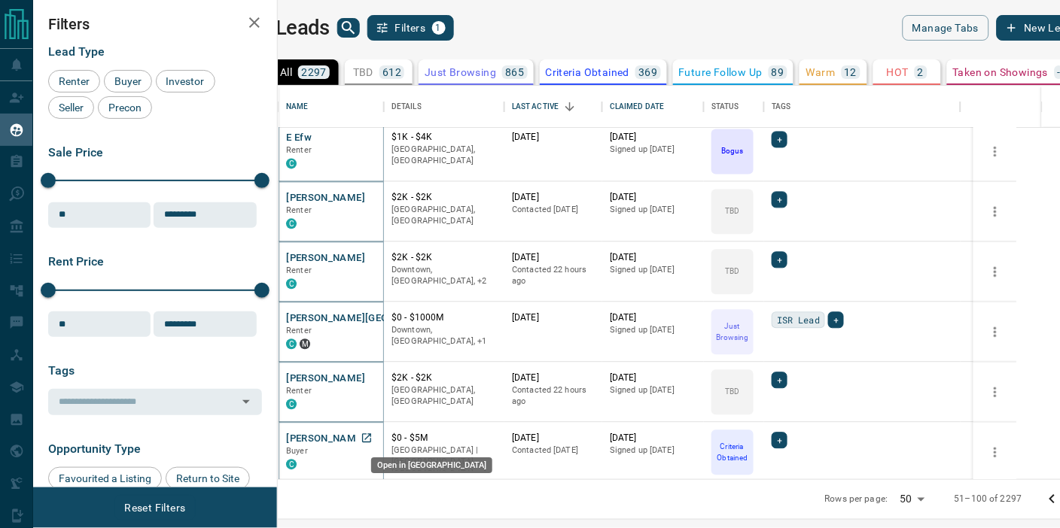
click at [373, 434] on icon "Open in New Tab" at bounding box center [367, 439] width 12 height 12
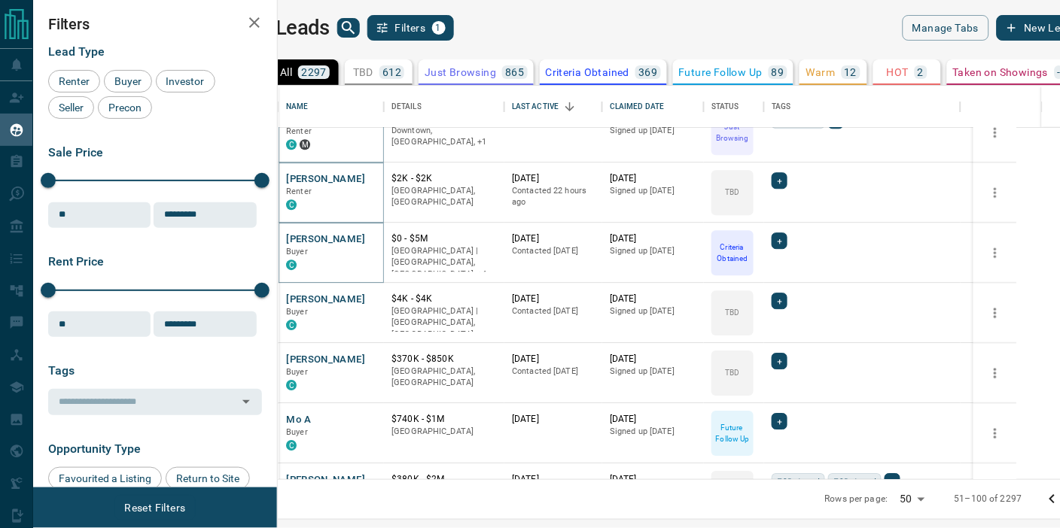
scroll to position [920, 0]
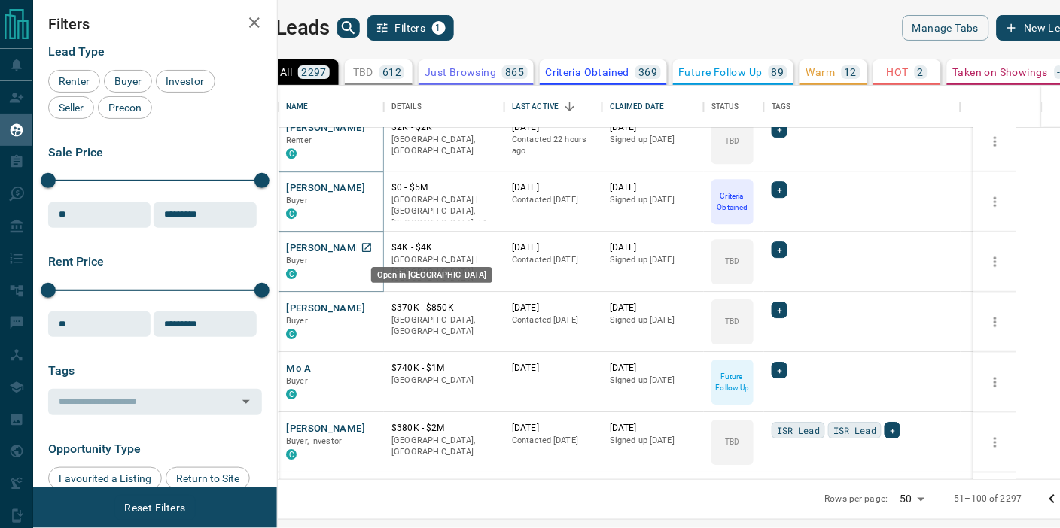
click at [373, 245] on icon "Open in New Tab" at bounding box center [367, 248] width 12 height 12
click at [371, 305] on icon "Open in New Tab" at bounding box center [366, 307] width 9 height 9
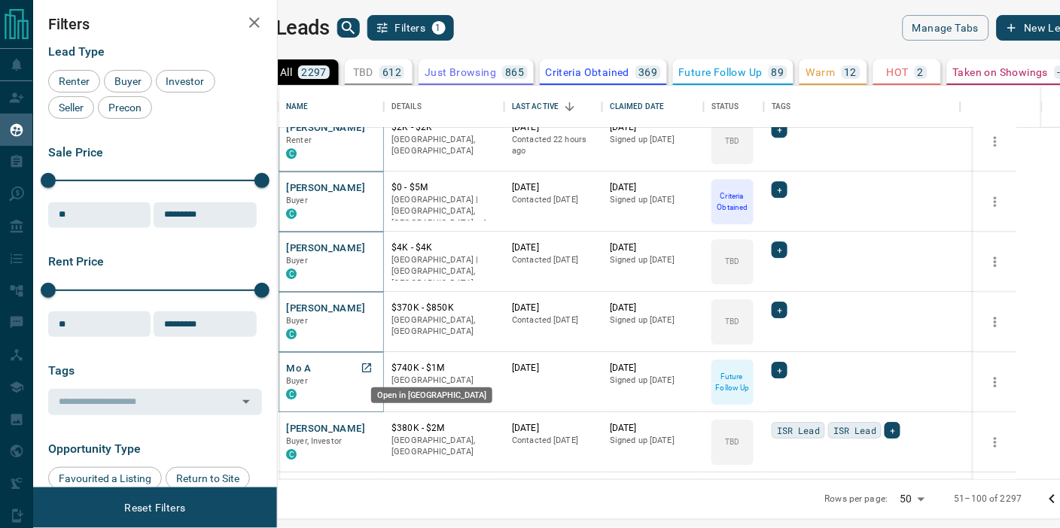
click at [371, 364] on icon "Open in New Tab" at bounding box center [366, 368] width 9 height 9
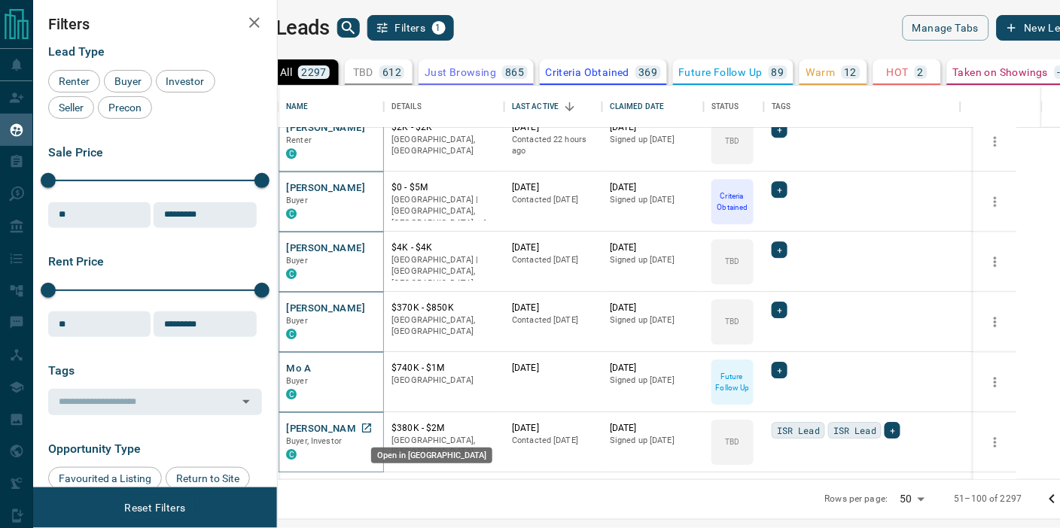
click at [373, 429] on icon "Open in New Tab" at bounding box center [367, 428] width 12 height 12
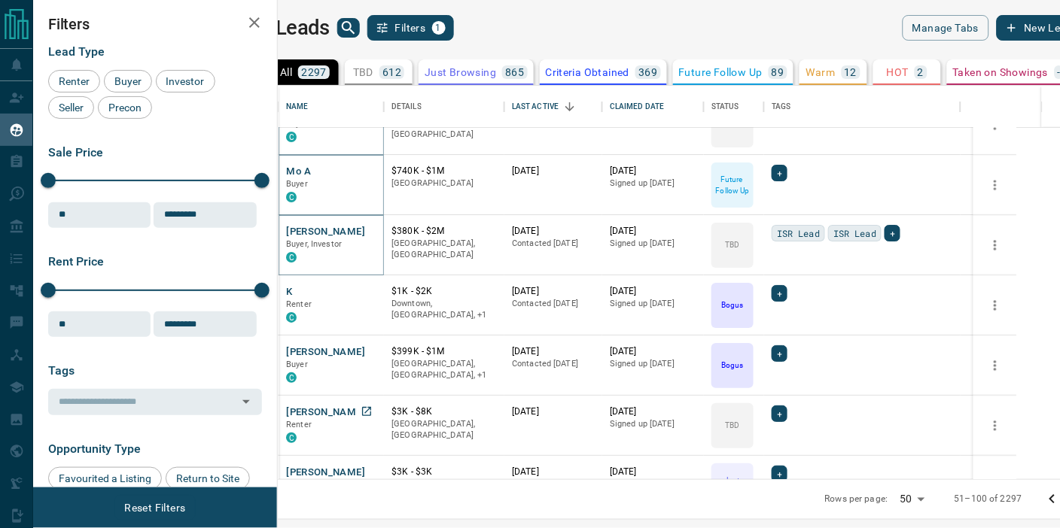
scroll to position [1171, 0]
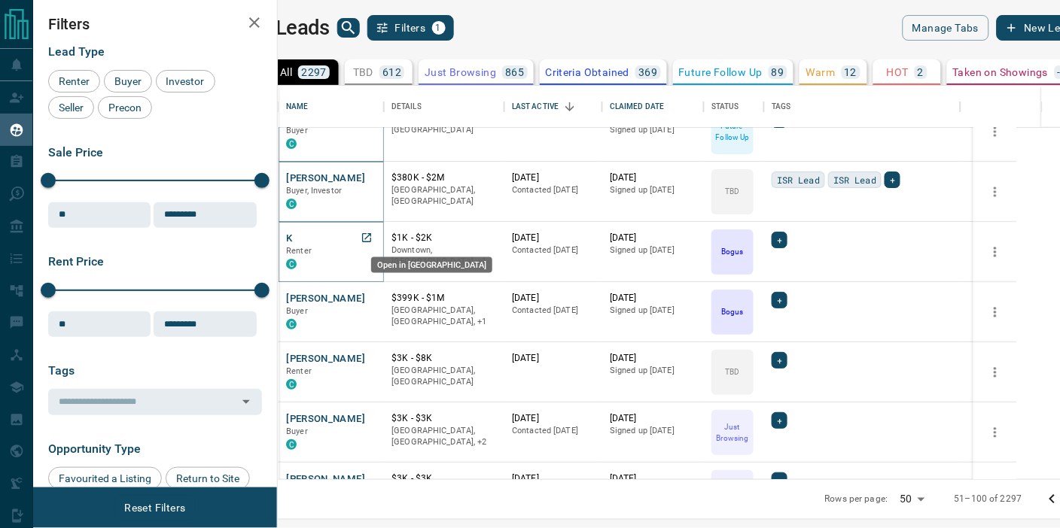
drag, startPoint x: 410, startPoint y: 236, endPoint x: 410, endPoint y: 269, distance: 32.4
click at [373, 236] on icon "Open in New Tab" at bounding box center [367, 238] width 12 height 12
click at [371, 296] on icon "Open in New Tab" at bounding box center [366, 298] width 9 height 9
click at [373, 355] on icon "Open in New Tab" at bounding box center [367, 358] width 12 height 12
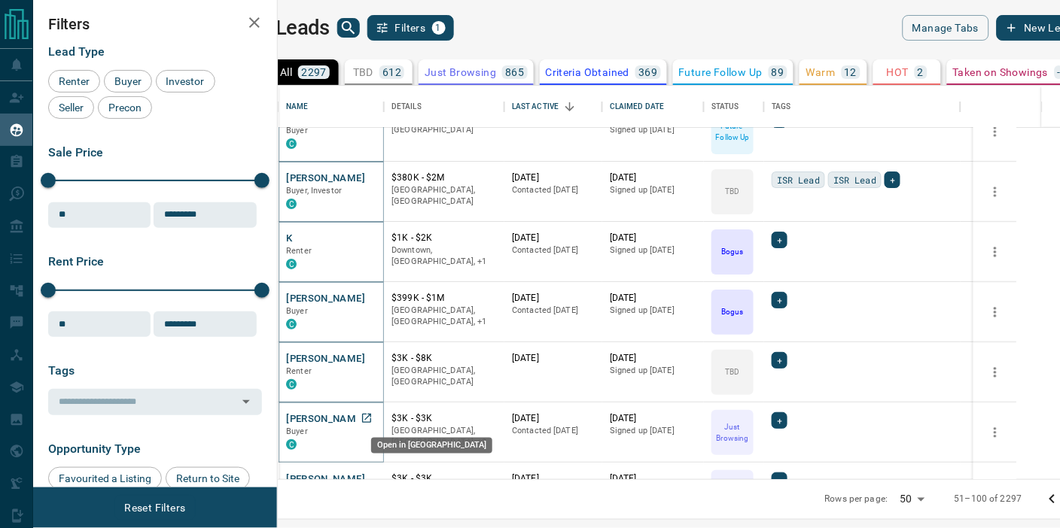
click at [373, 416] on icon "Open in New Tab" at bounding box center [367, 419] width 12 height 12
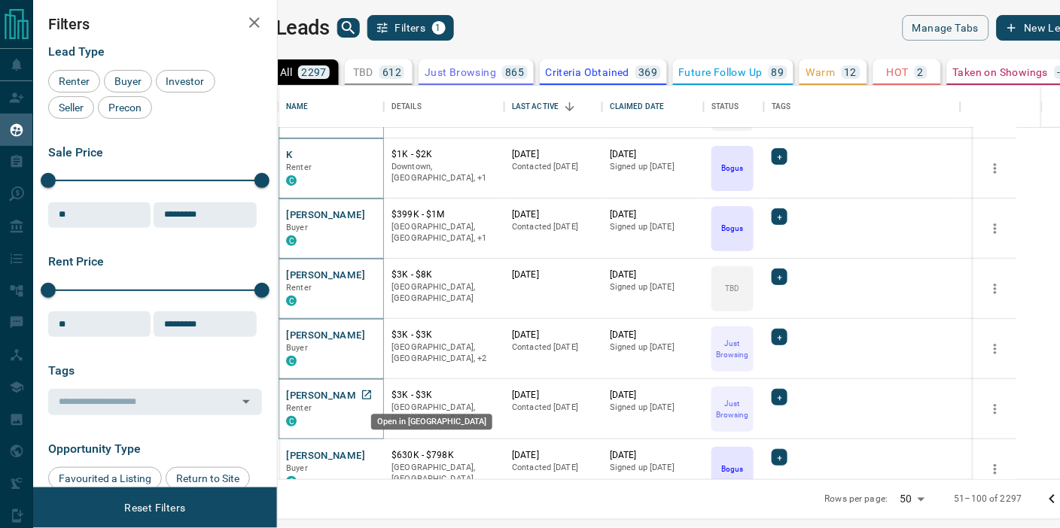
click at [371, 394] on icon "Open in New Tab" at bounding box center [366, 395] width 9 height 9
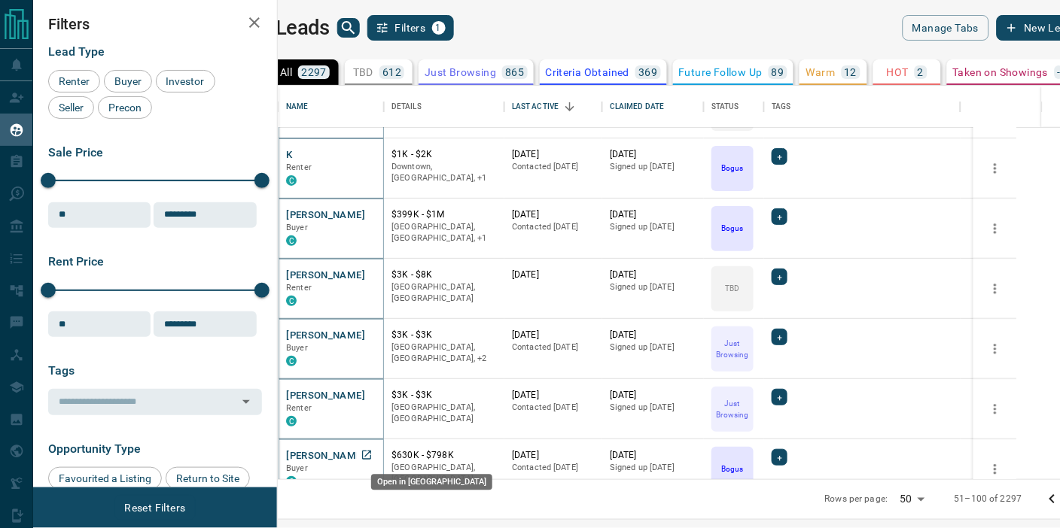
click at [373, 450] on icon "Open in New Tab" at bounding box center [367, 455] width 12 height 12
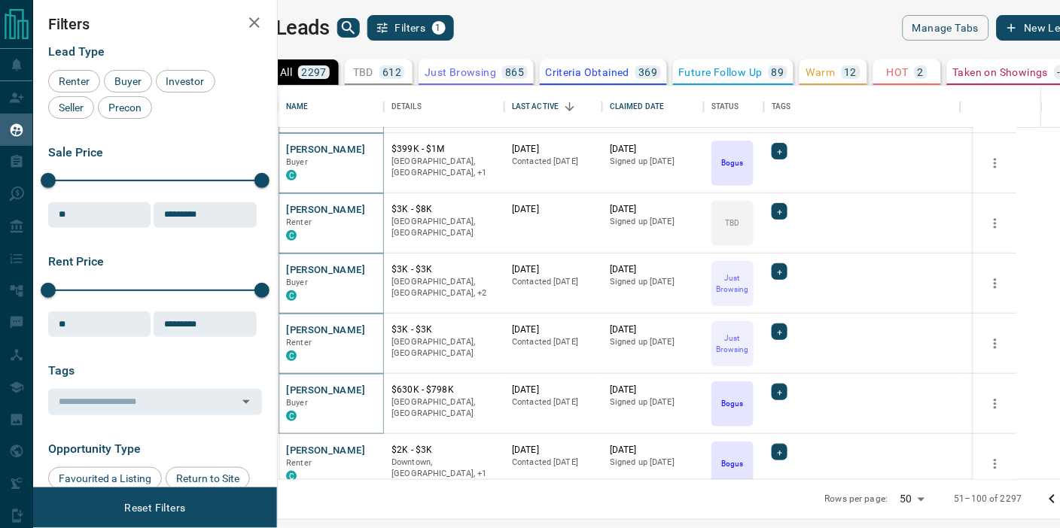
scroll to position [1506, 0]
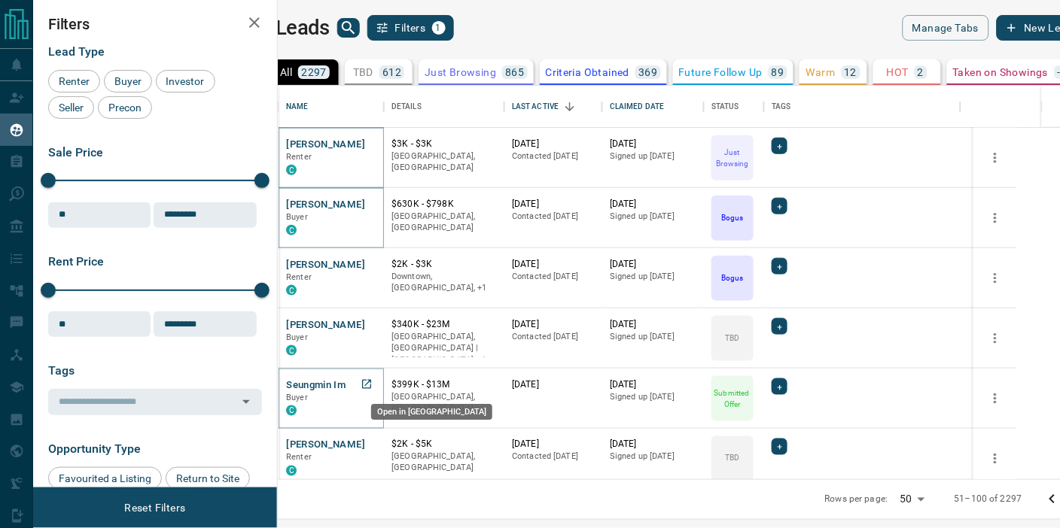
click at [373, 381] on icon "Open in New Tab" at bounding box center [367, 385] width 12 height 12
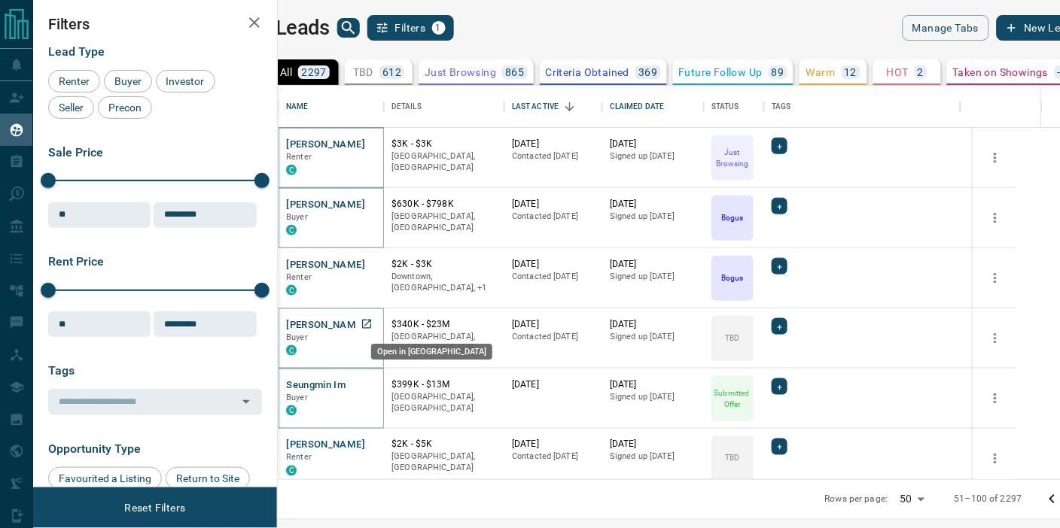
click at [373, 318] on icon "Open in New Tab" at bounding box center [367, 324] width 12 height 12
click at [373, 260] on icon "Open in New Tab" at bounding box center [367, 264] width 12 height 12
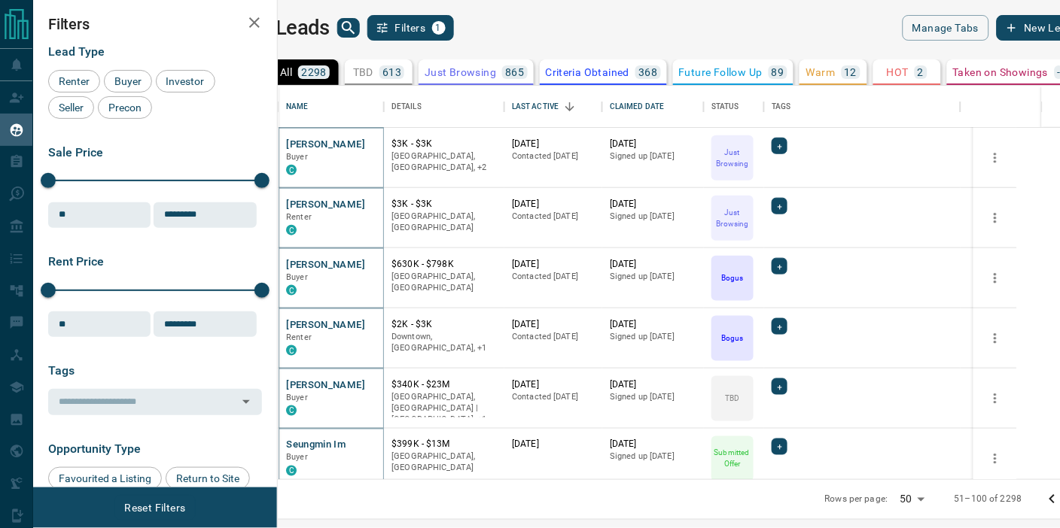
scroll to position [1566, 0]
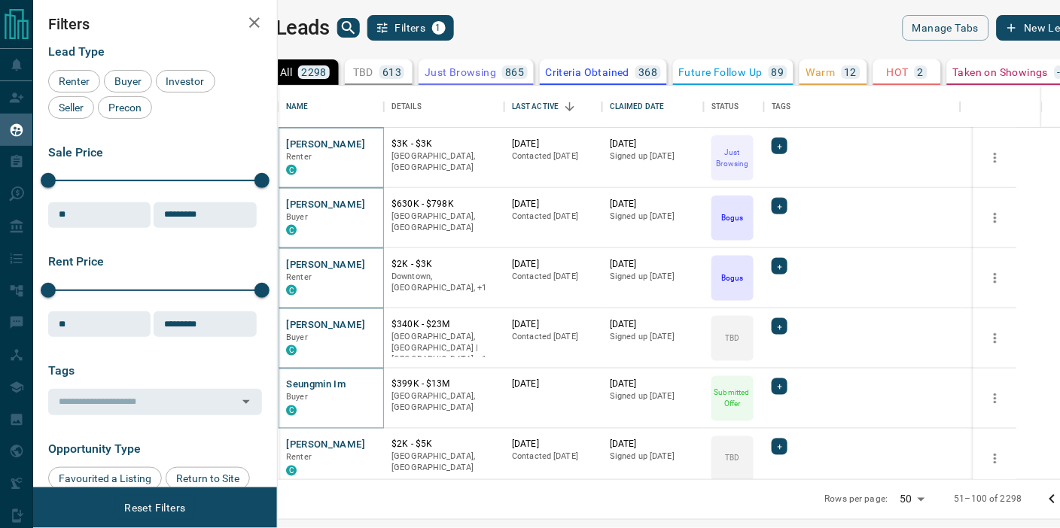
click at [559, 36] on div "My Leads Filters 1" at bounding box center [453, 28] width 420 height 26
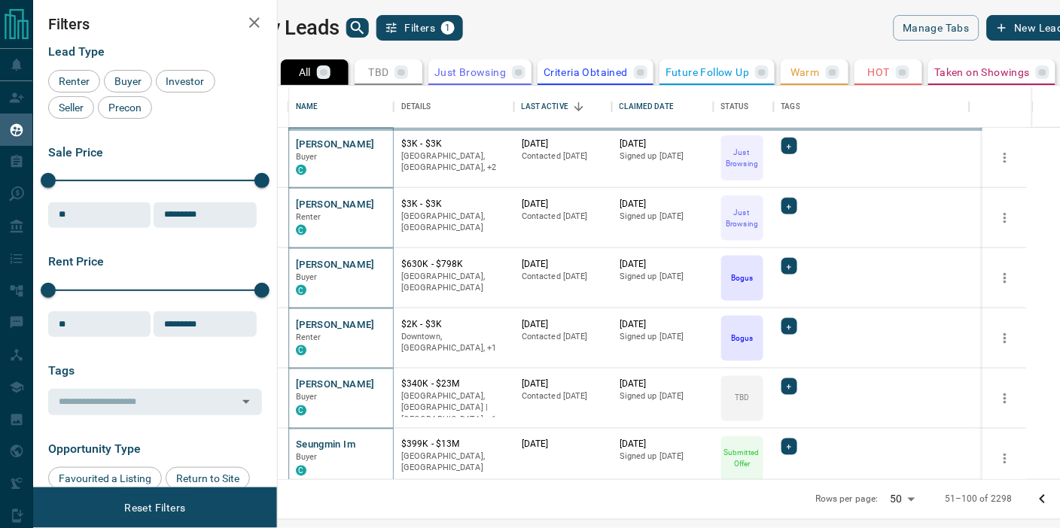
scroll to position [1686, 0]
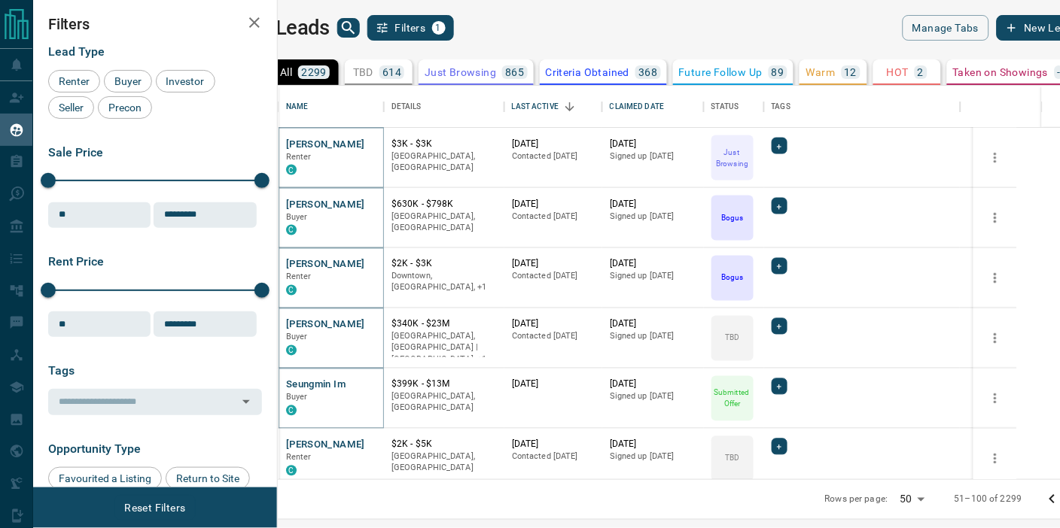
click at [401, 25] on div "My Leads Filters 1" at bounding box center [453, 28] width 420 height 26
click at [358, 25] on icon "search button" at bounding box center [349, 28] width 18 height 18
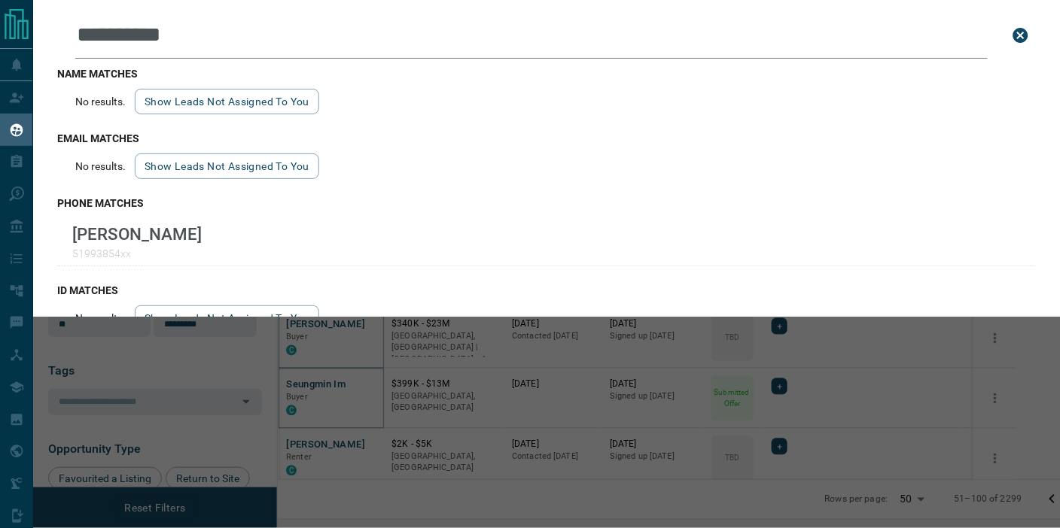
type input "**********"
click at [203, 217] on div "phone matches [PERSON_NAME] 51993854xx" at bounding box center [546, 231] width 979 height 87
click at [521, 357] on div "**********" at bounding box center [563, 264] width 1060 height 528
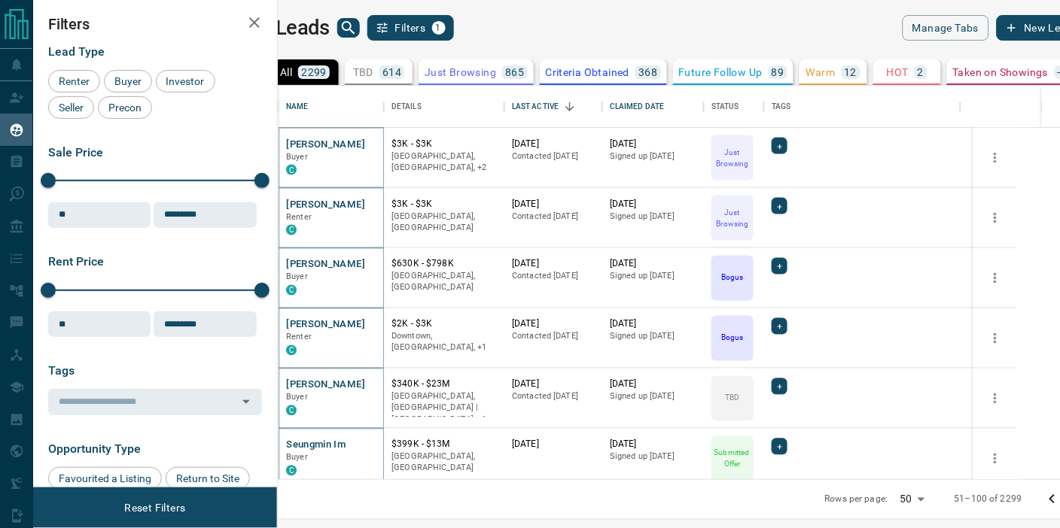
scroll to position [1747, 0]
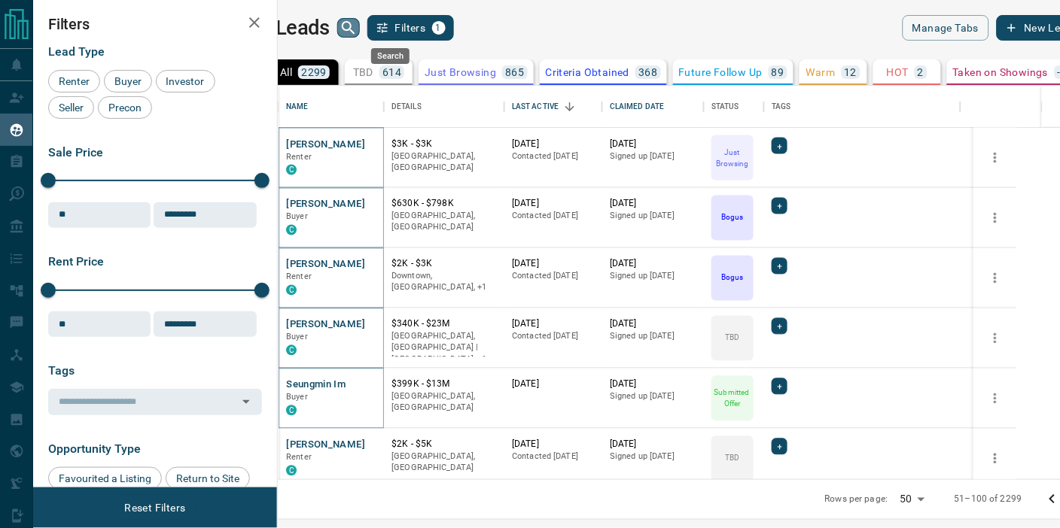
click at [358, 26] on icon "search button" at bounding box center [349, 28] width 18 height 18
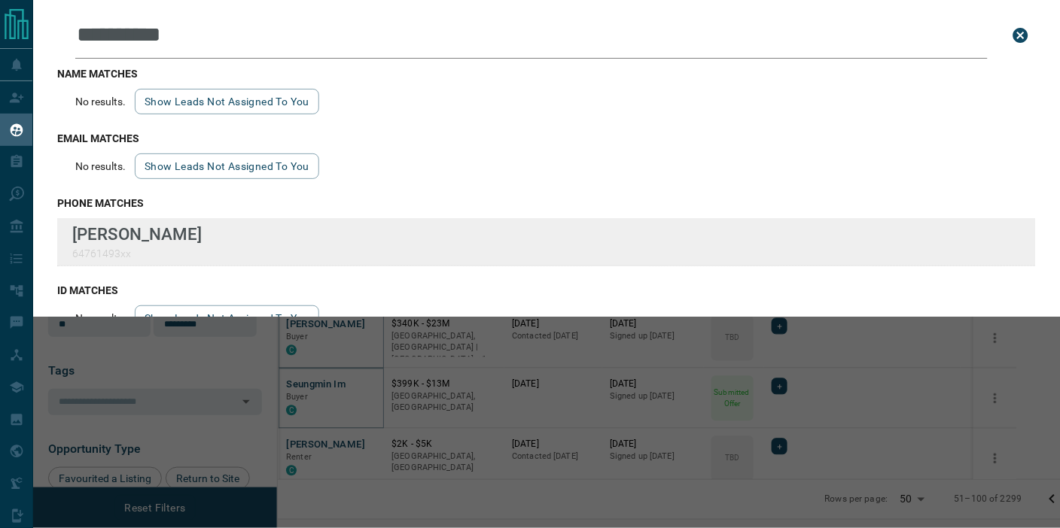
type input "**********"
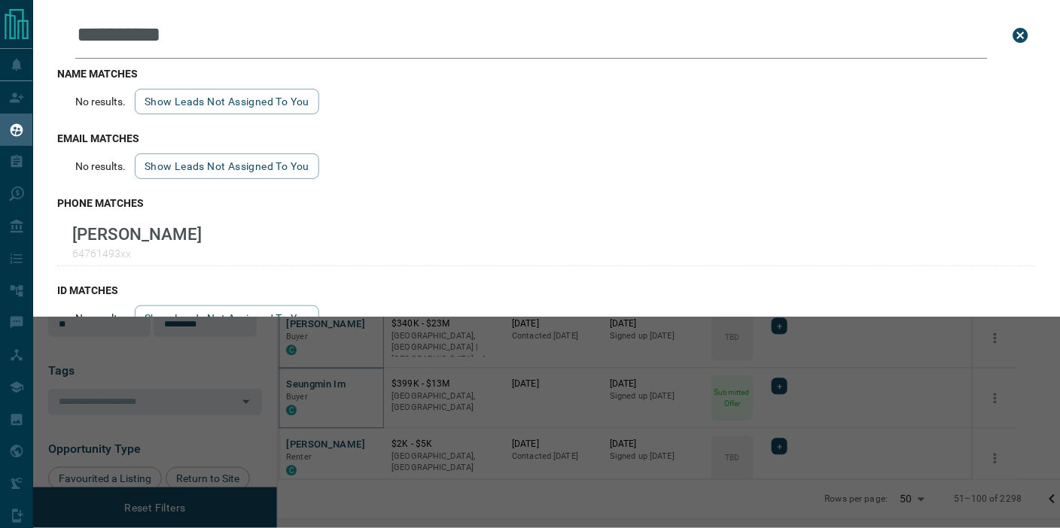
click at [507, 355] on div "**********" at bounding box center [563, 264] width 1060 height 528
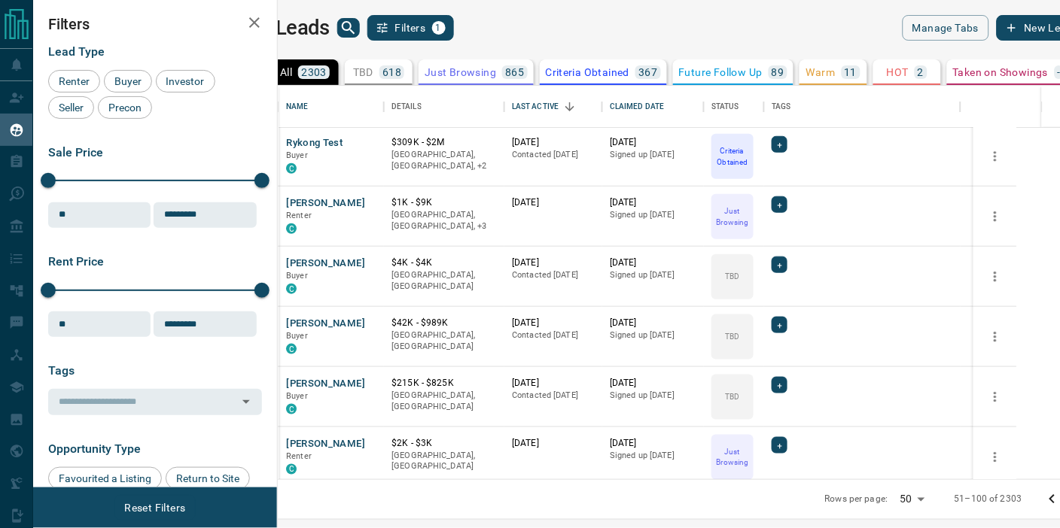
scroll to position [2659, 0]
